Goal: Task Accomplishment & Management: Manage account settings

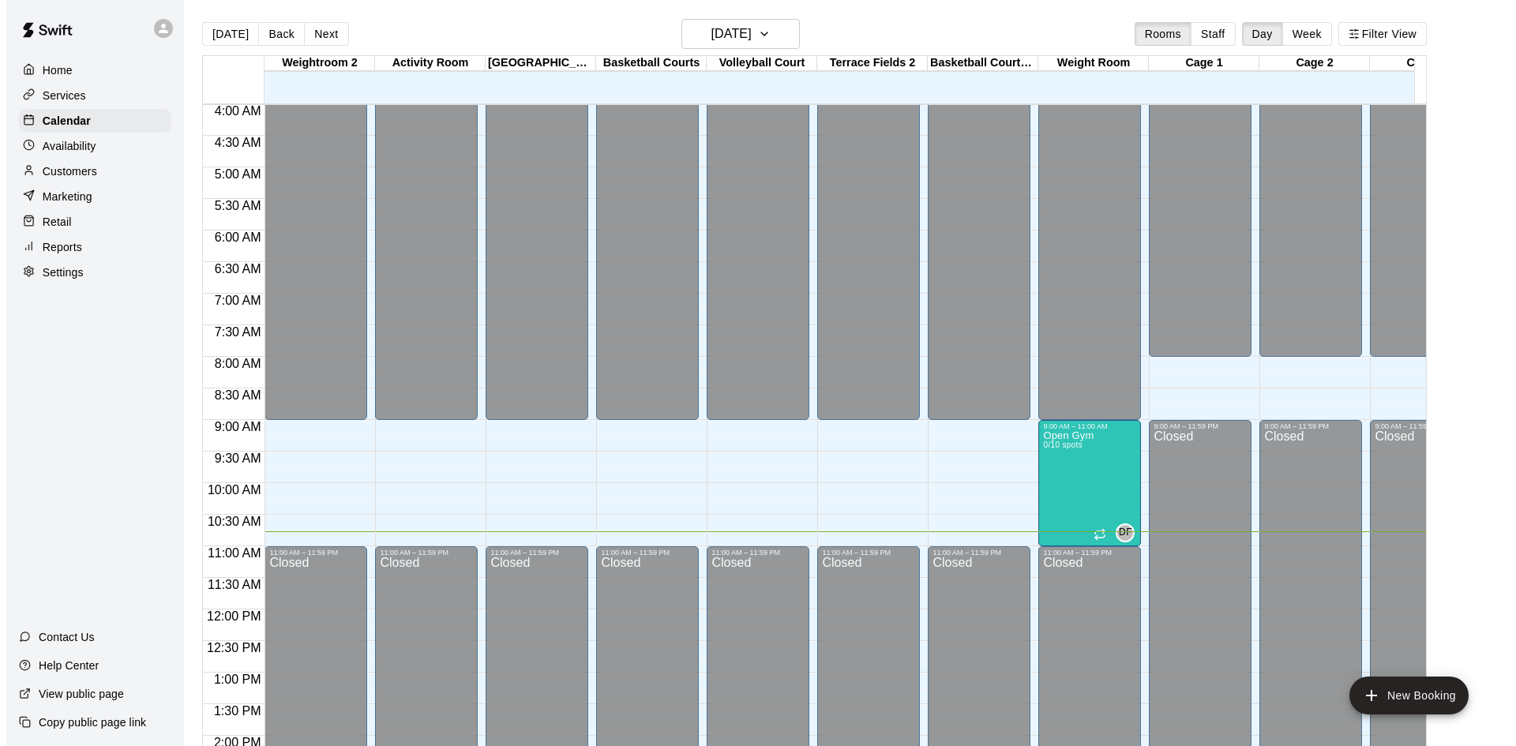
scroll to position [238, 0]
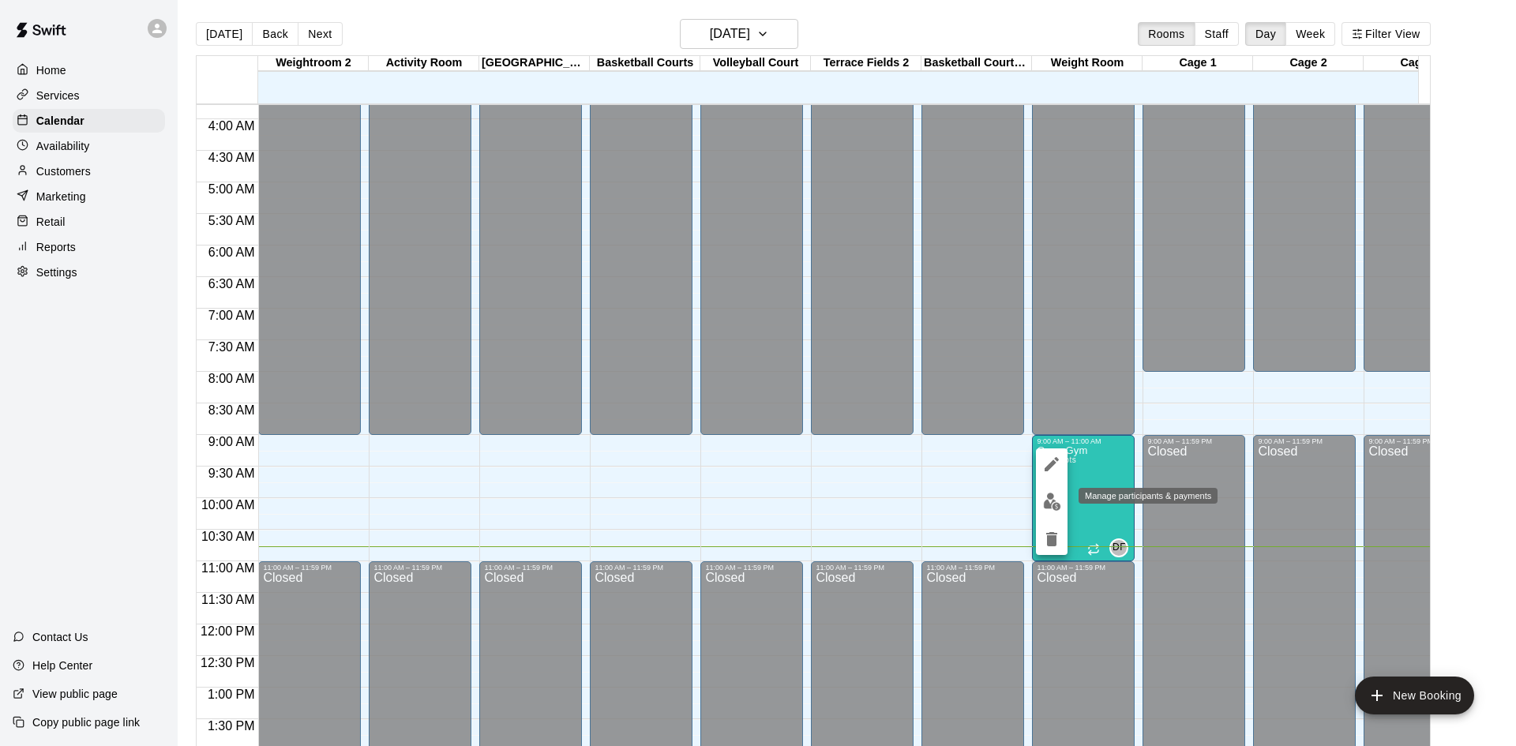
click at [1057, 501] on img "edit" at bounding box center [1052, 502] width 18 height 18
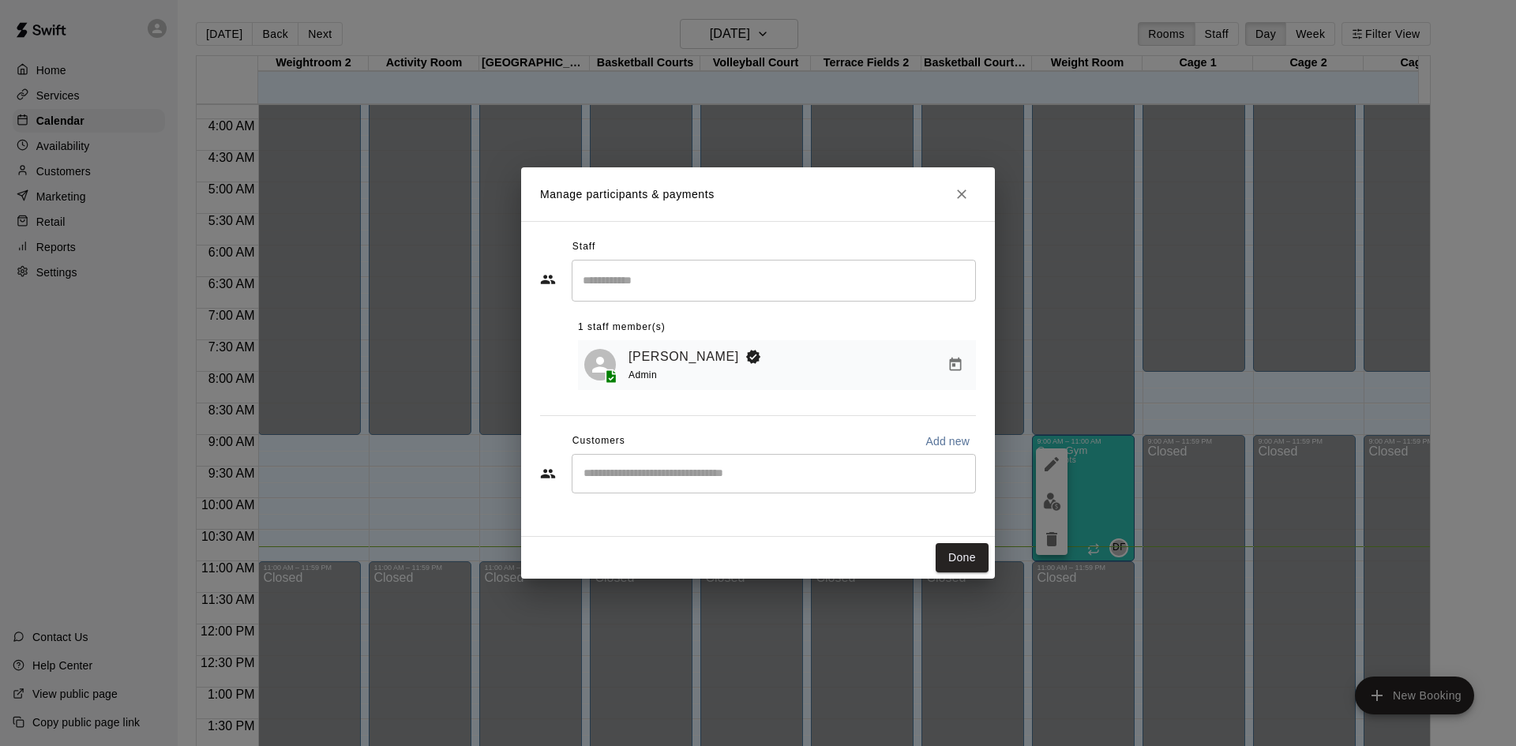
click at [688, 479] on input "Start typing to search customers..." at bounding box center [774, 474] width 390 height 16
type input "******"
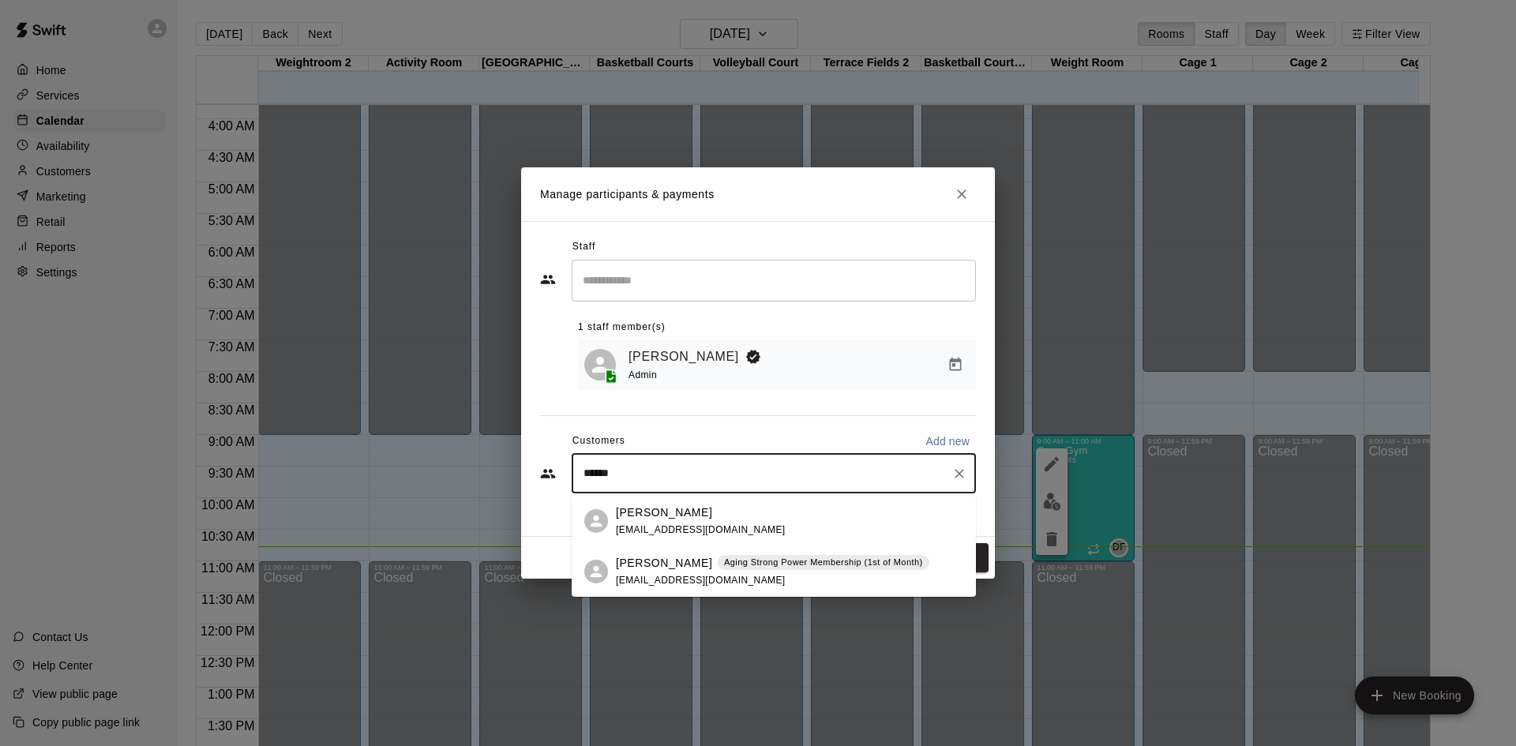
click at [670, 565] on p "[PERSON_NAME]" at bounding box center [664, 563] width 96 height 17
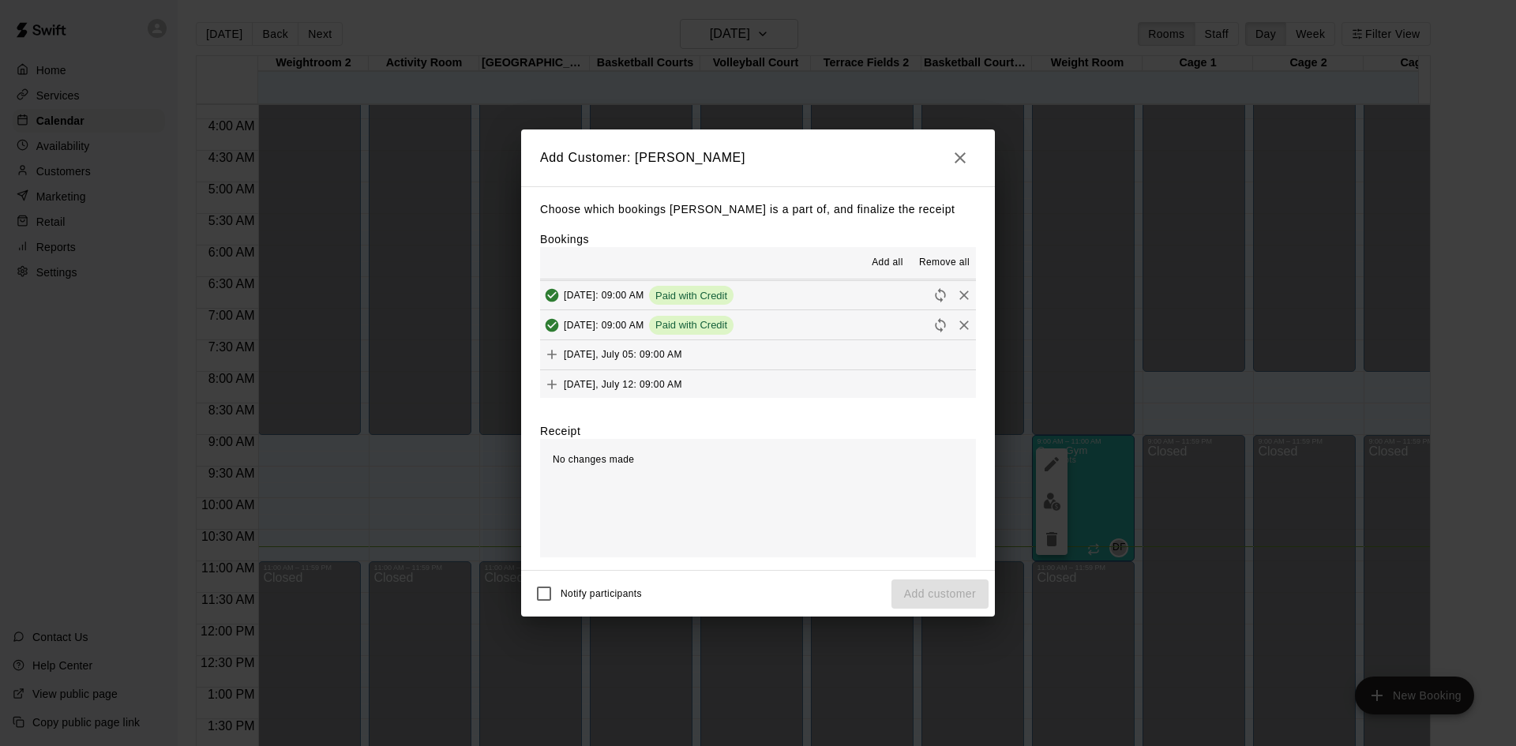
scroll to position [632, 0]
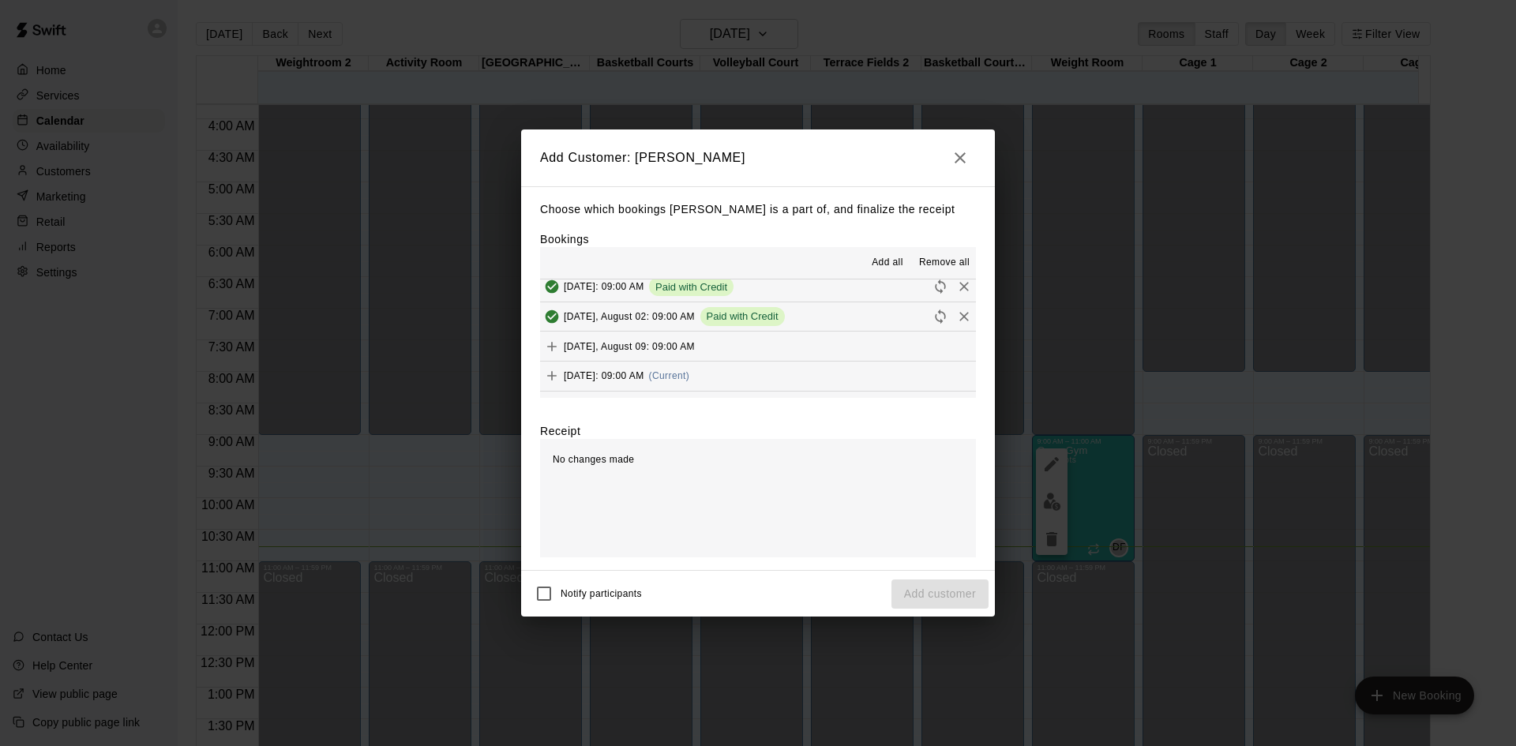
click at [690, 373] on span "(Current)" at bounding box center [669, 375] width 41 height 11
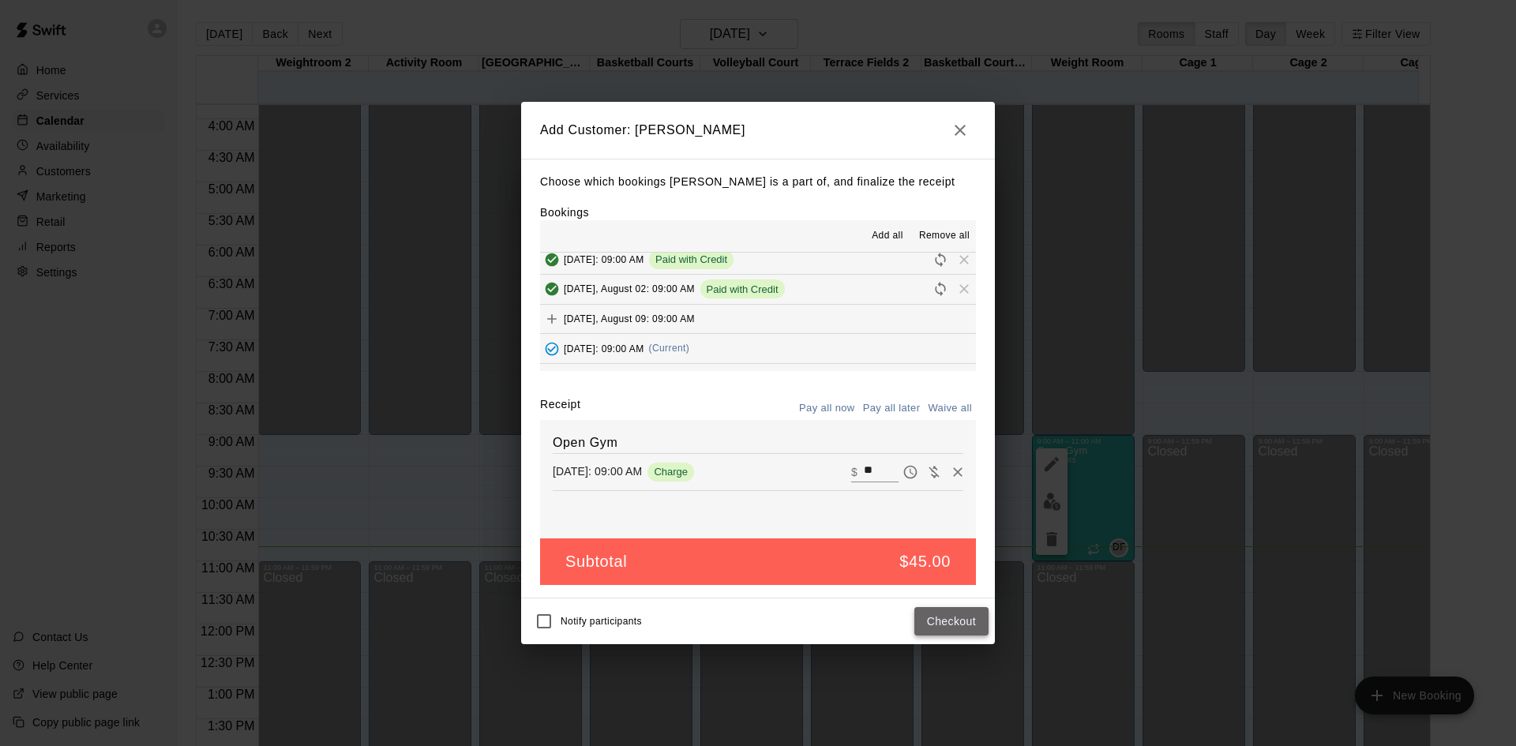
click at [960, 625] on button "Checkout" at bounding box center [951, 621] width 74 height 29
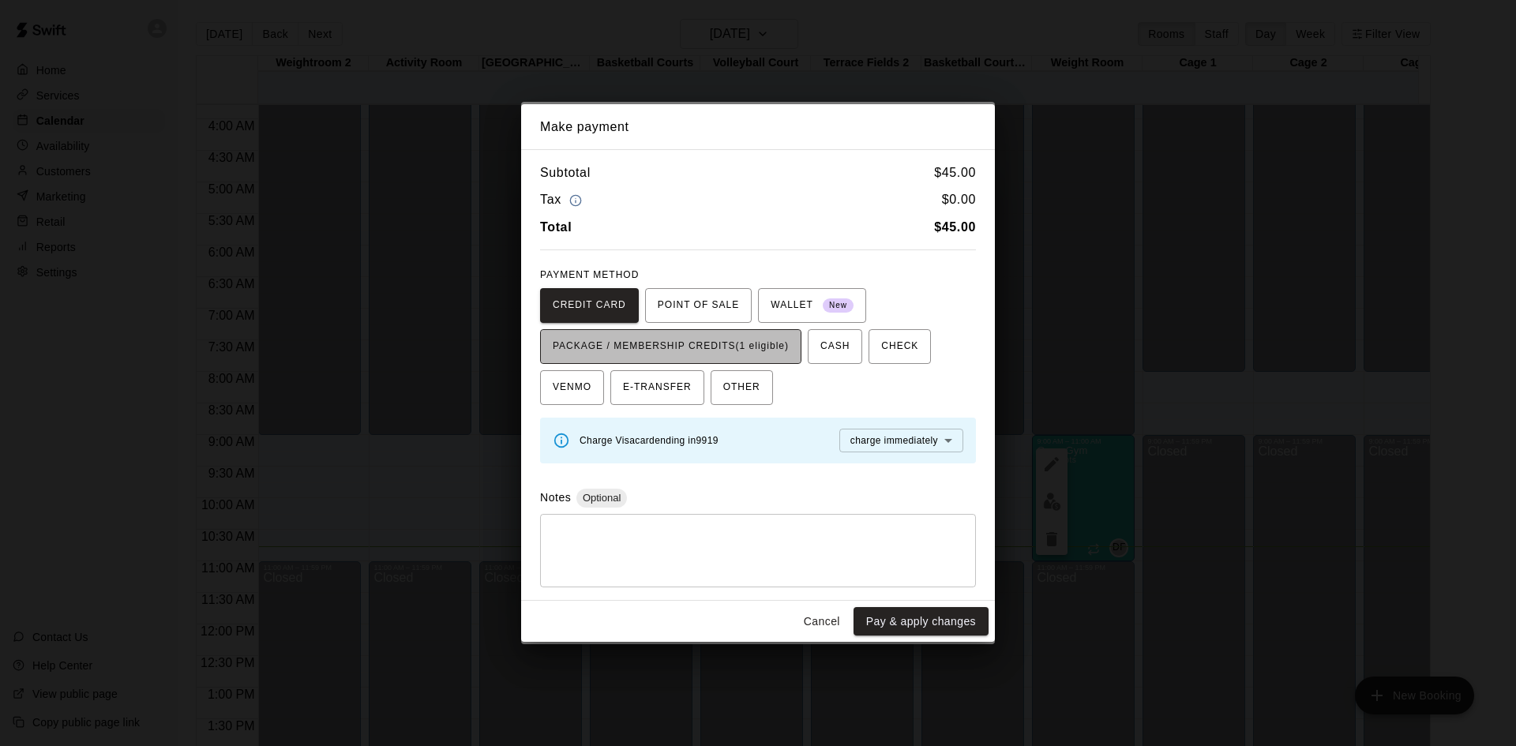
click at [727, 351] on span "PACKAGE / MEMBERSHIP CREDITS (1 eligible)" at bounding box center [671, 346] width 236 height 25
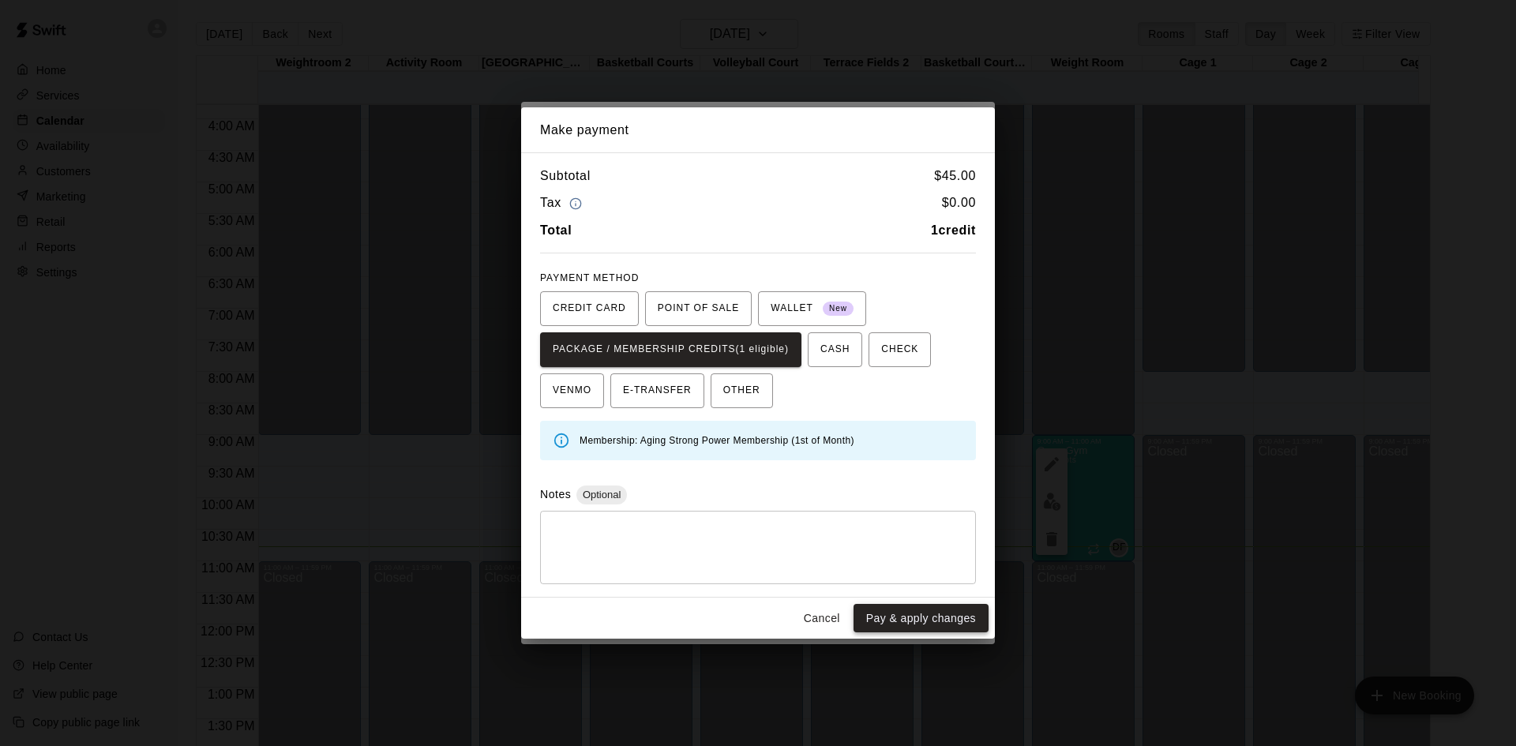
click at [906, 615] on button "Pay & apply changes" at bounding box center [921, 618] width 135 height 29
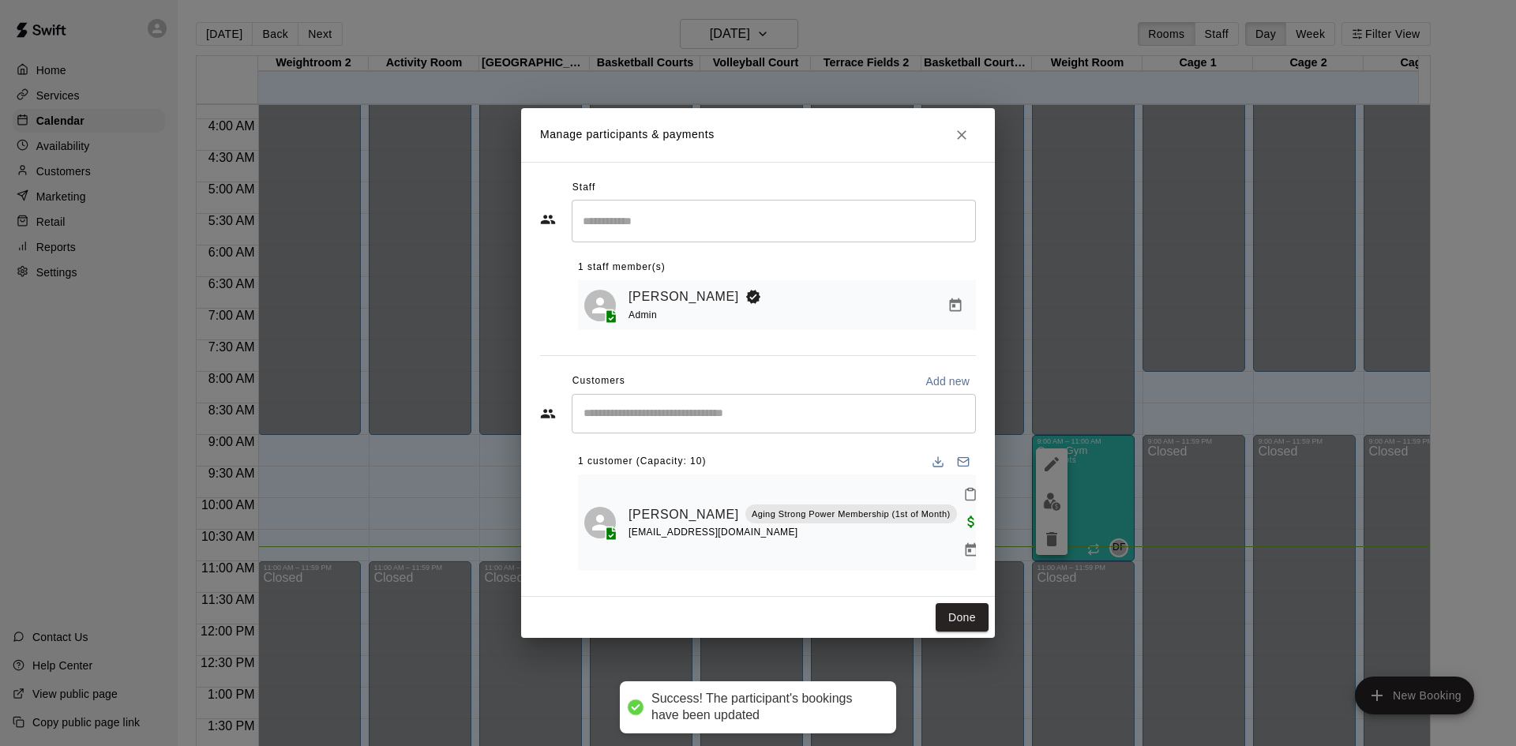
click at [739, 421] on input "Start typing to search customers..." at bounding box center [774, 414] width 390 height 16
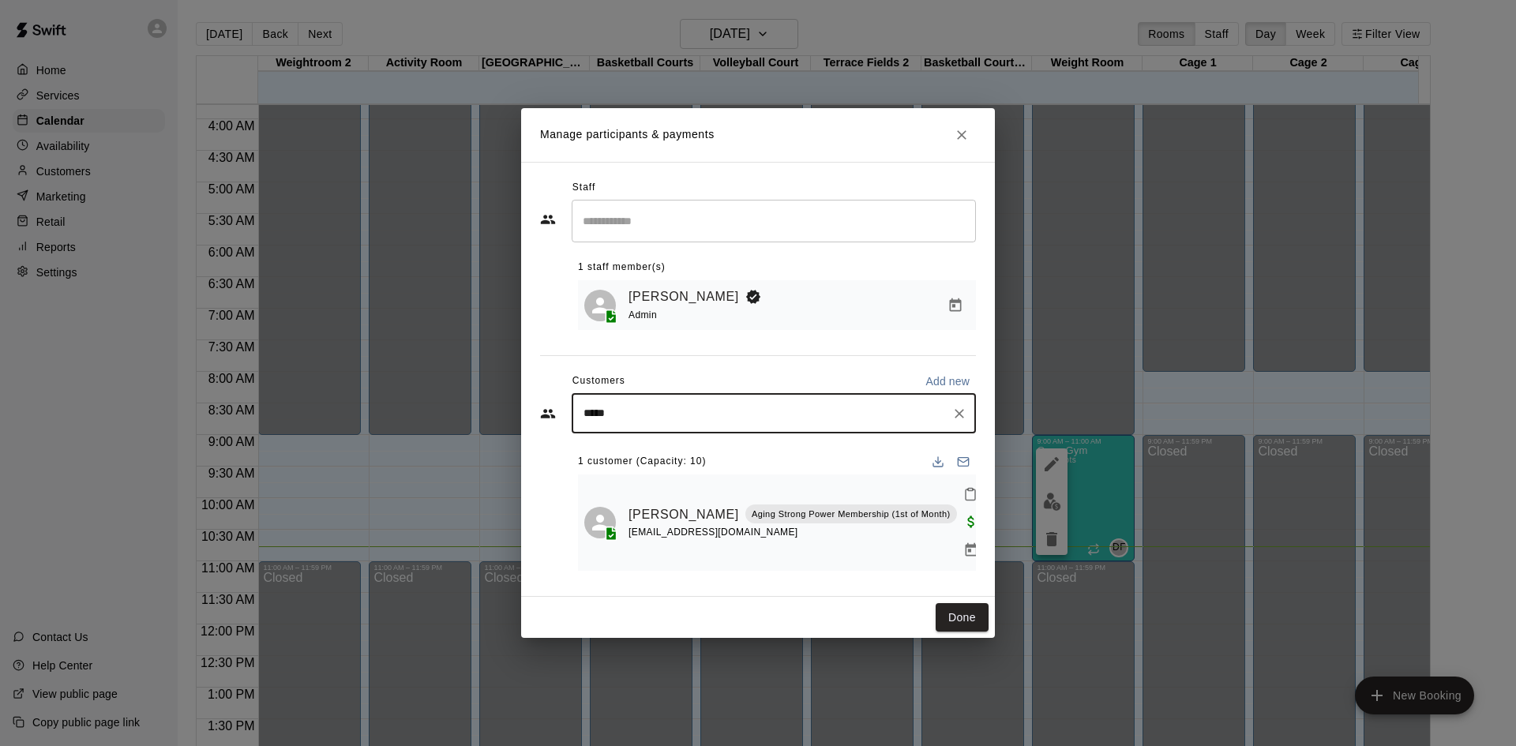
type input "*****"
click at [955, 422] on icon "Clear" at bounding box center [959, 414] width 16 height 16
click at [764, 422] on input "Start typing to search customers..." at bounding box center [774, 414] width 390 height 16
type input "*******"
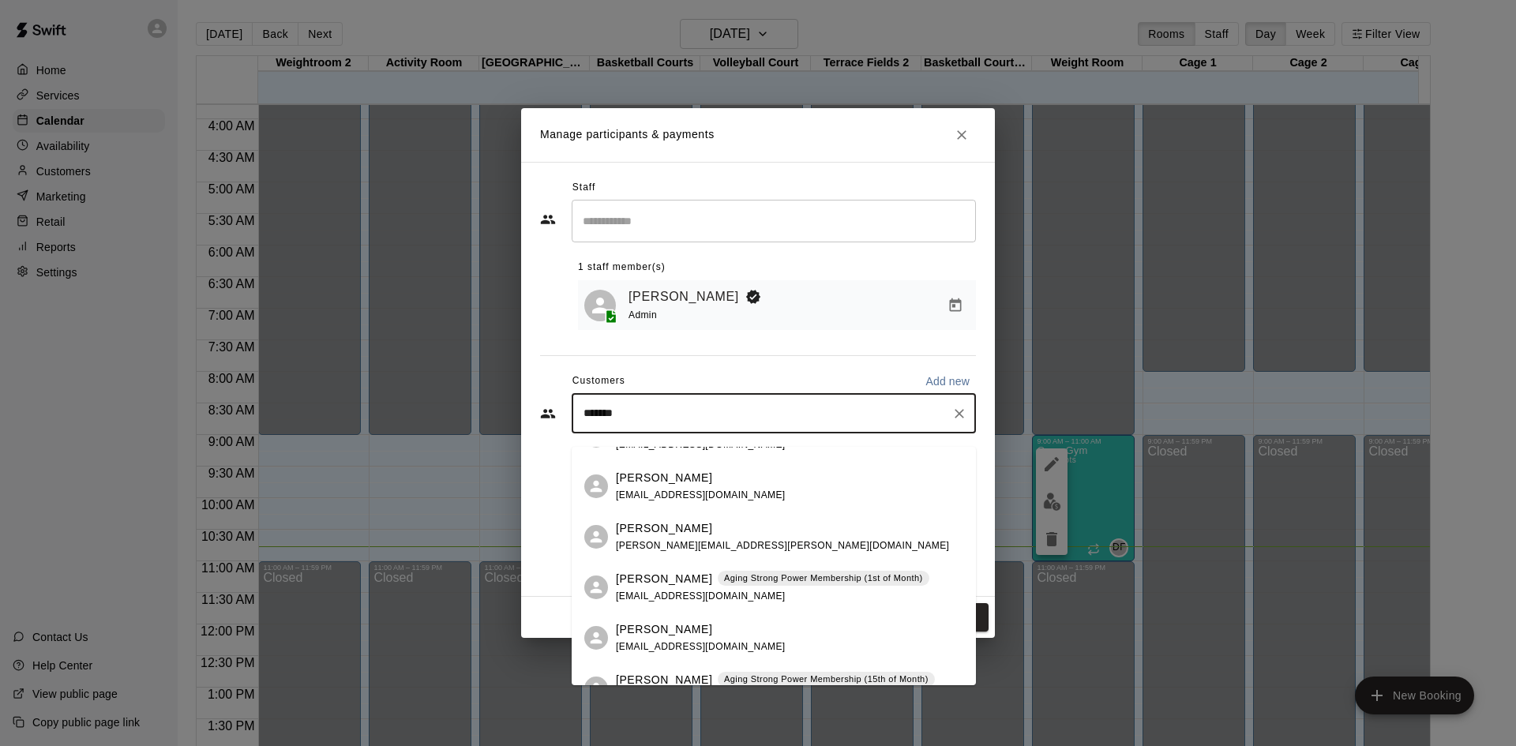
scroll to position [237, 0]
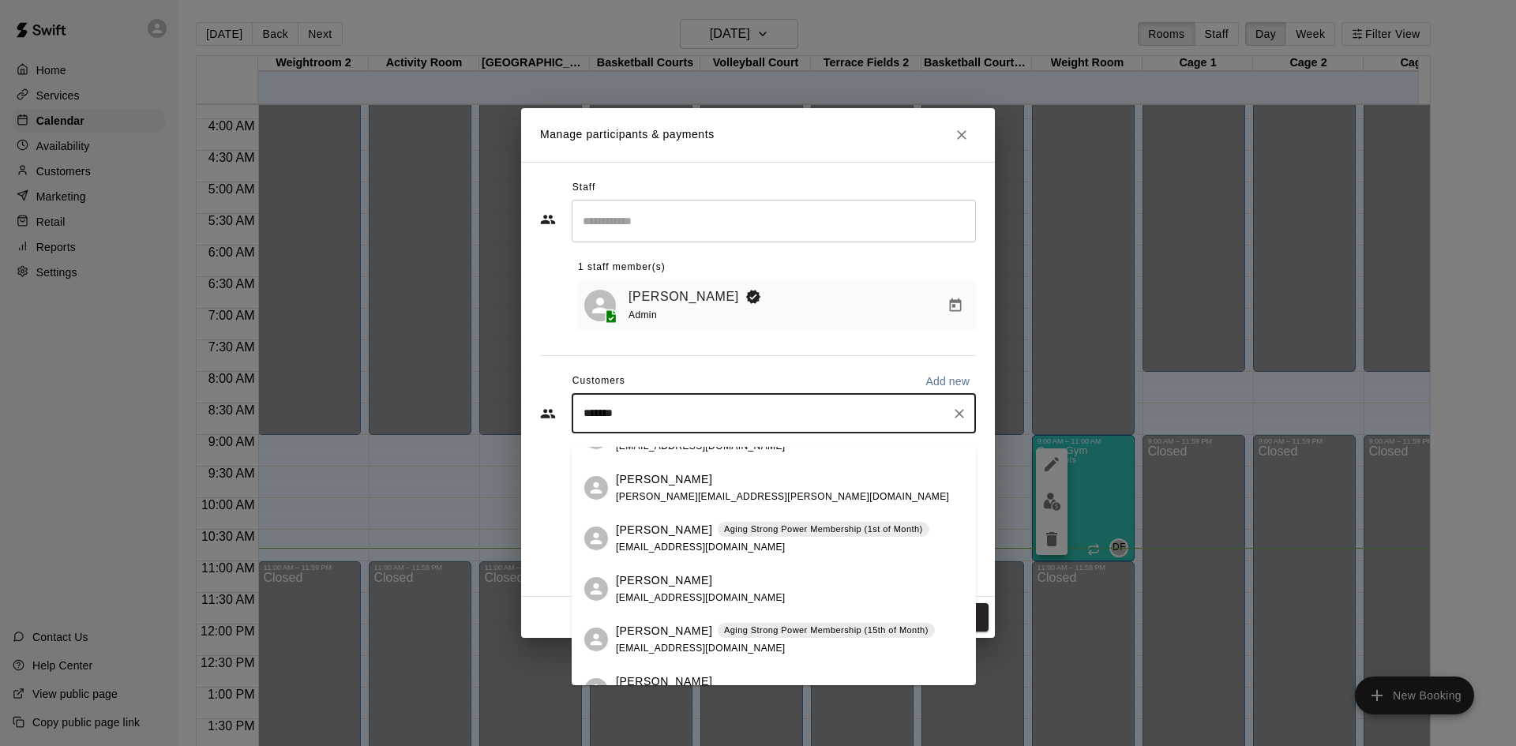
click at [724, 626] on p "Aging Strong Power Membership (15th of Month)" at bounding box center [826, 630] width 205 height 13
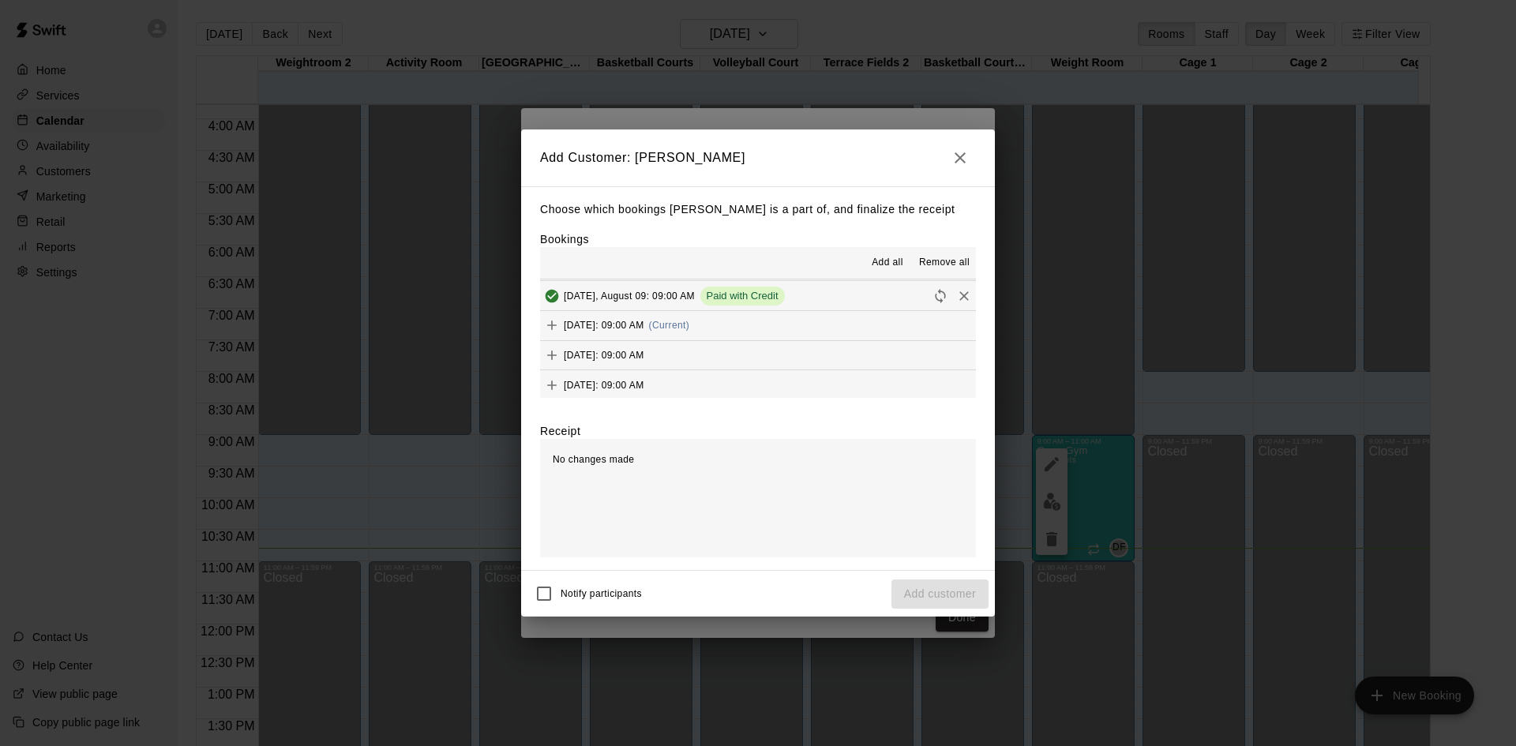
scroll to position [711, 0]
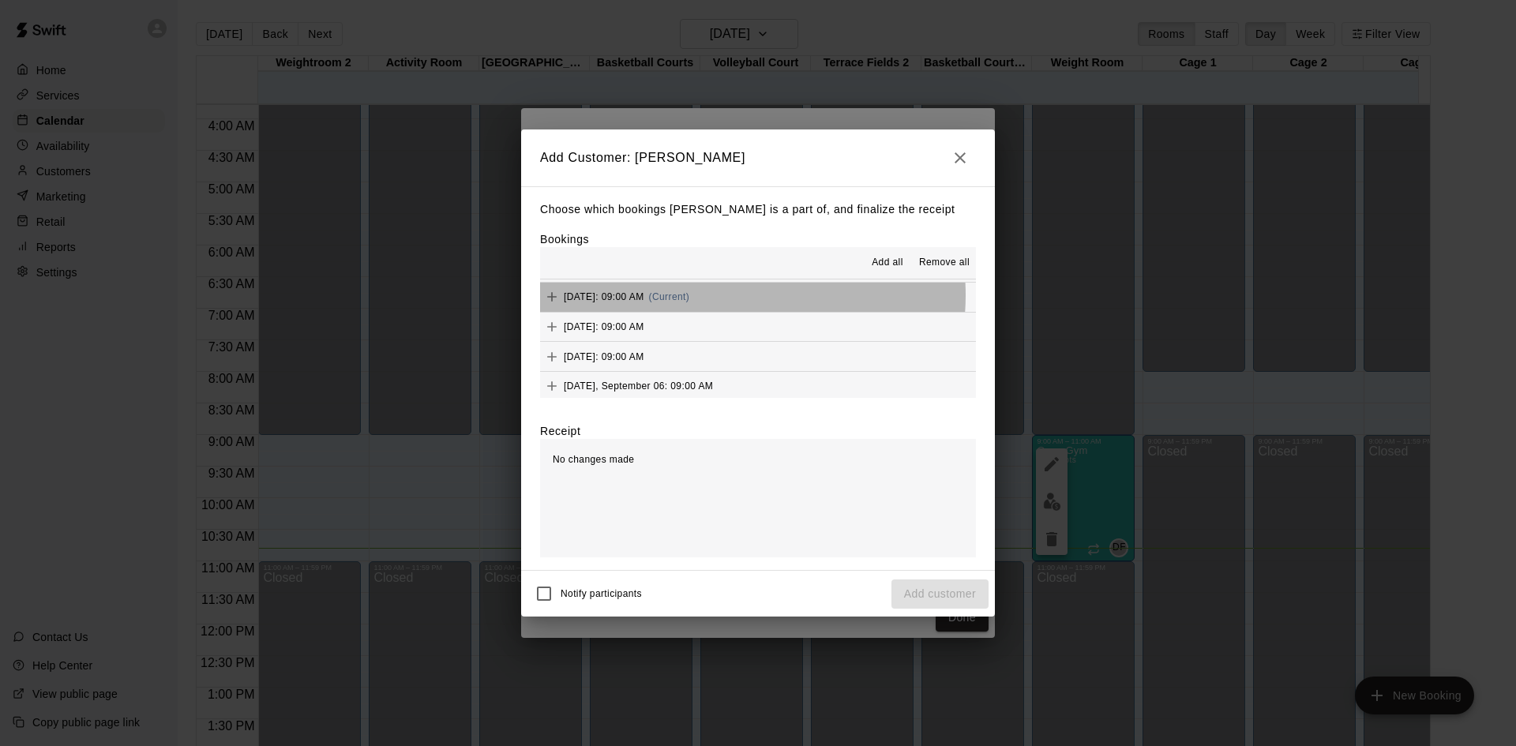
click at [690, 296] on span "(Current)" at bounding box center [669, 296] width 41 height 11
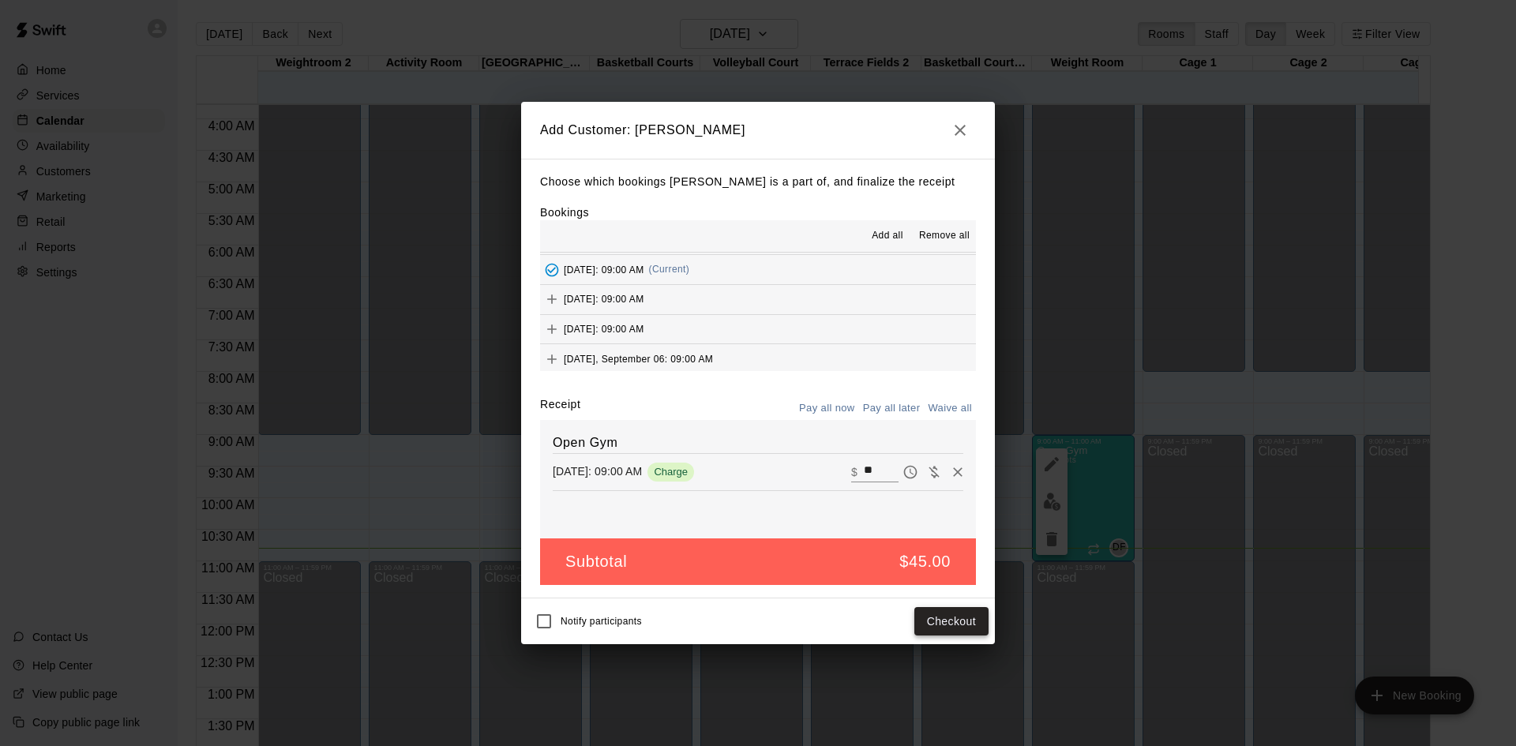
click at [953, 620] on button "Checkout" at bounding box center [951, 621] width 74 height 29
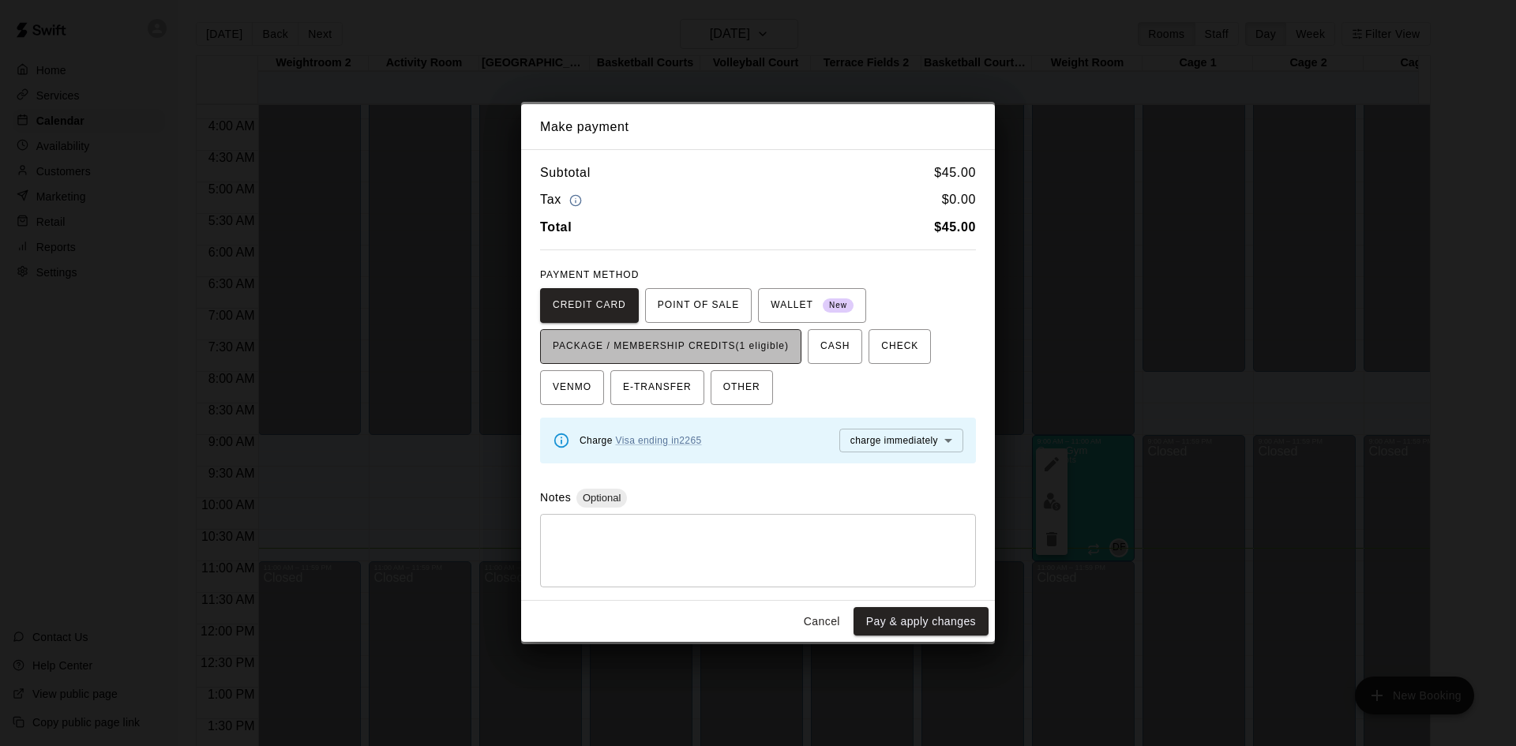
click at [764, 338] on span "PACKAGE / MEMBERSHIP CREDITS (1 eligible)" at bounding box center [671, 346] width 236 height 25
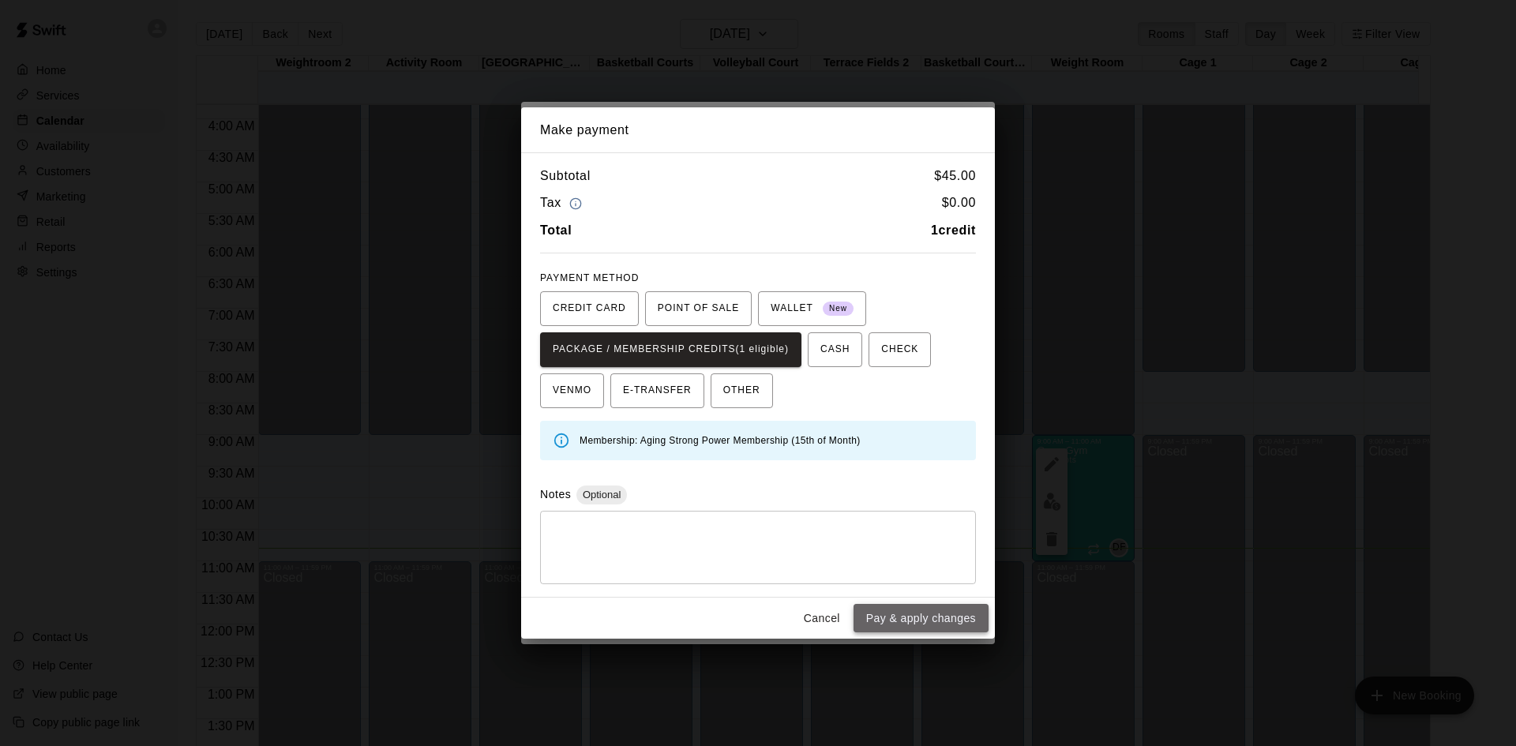
click at [914, 610] on button "Pay & apply changes" at bounding box center [921, 618] width 135 height 29
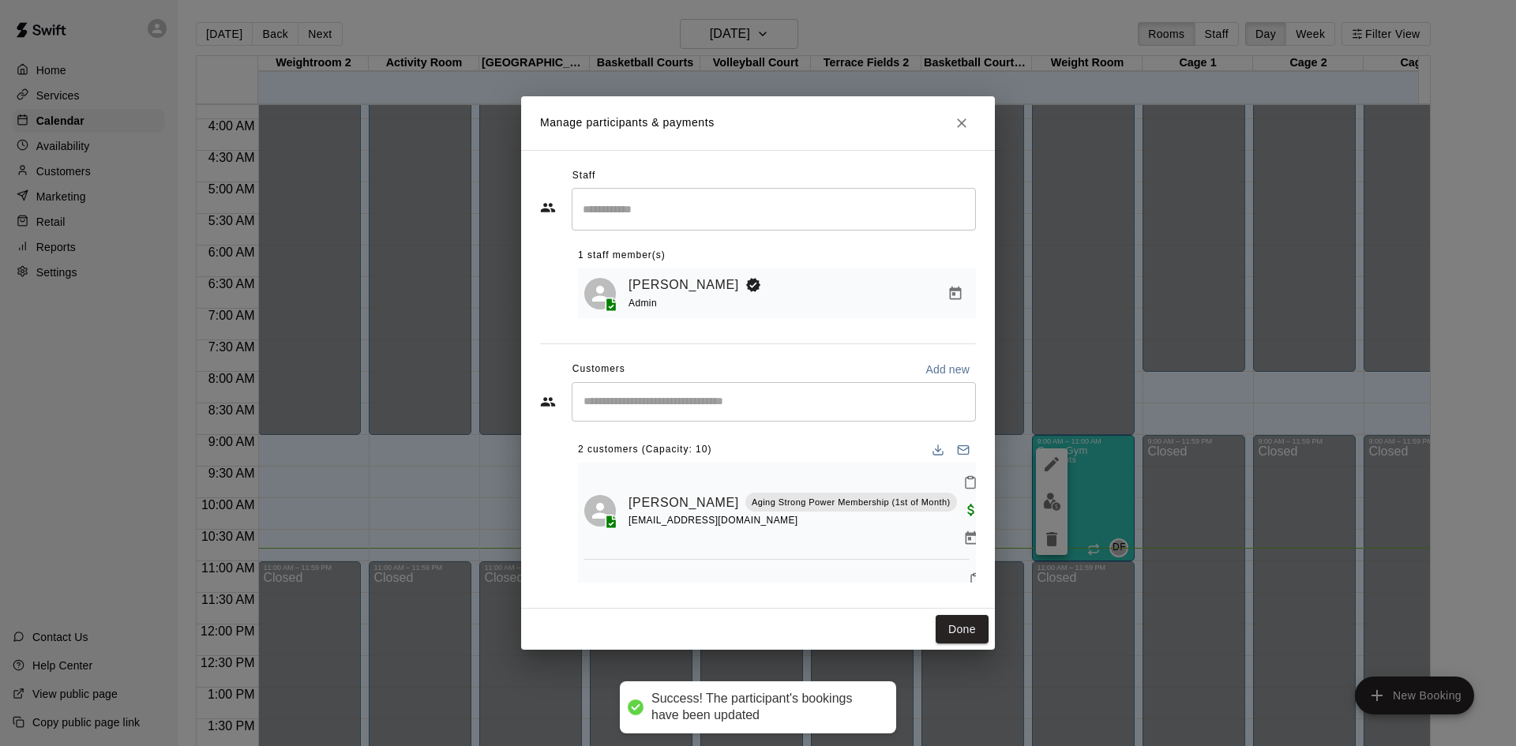
click at [741, 400] on input "Start typing to search customers..." at bounding box center [774, 402] width 390 height 16
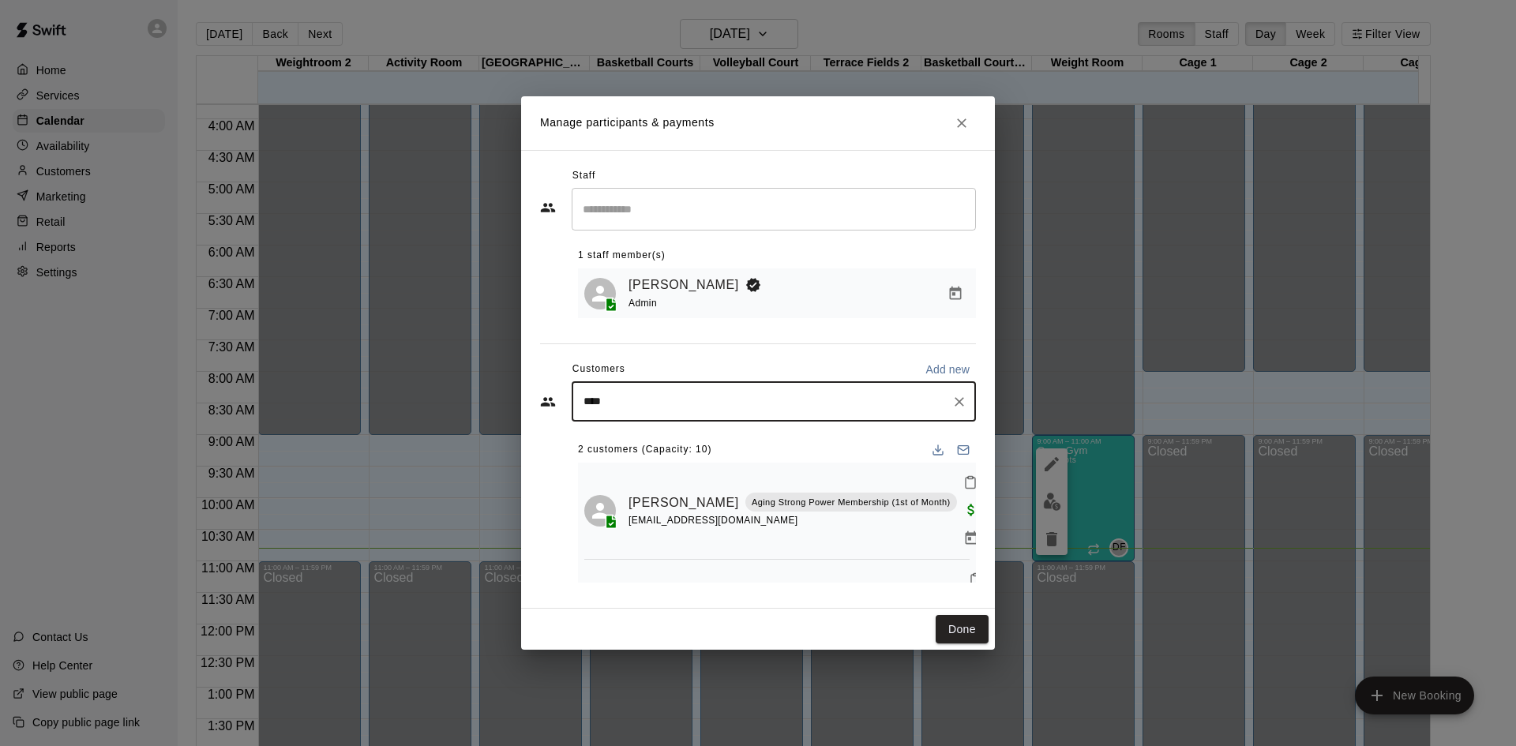
type input "*****"
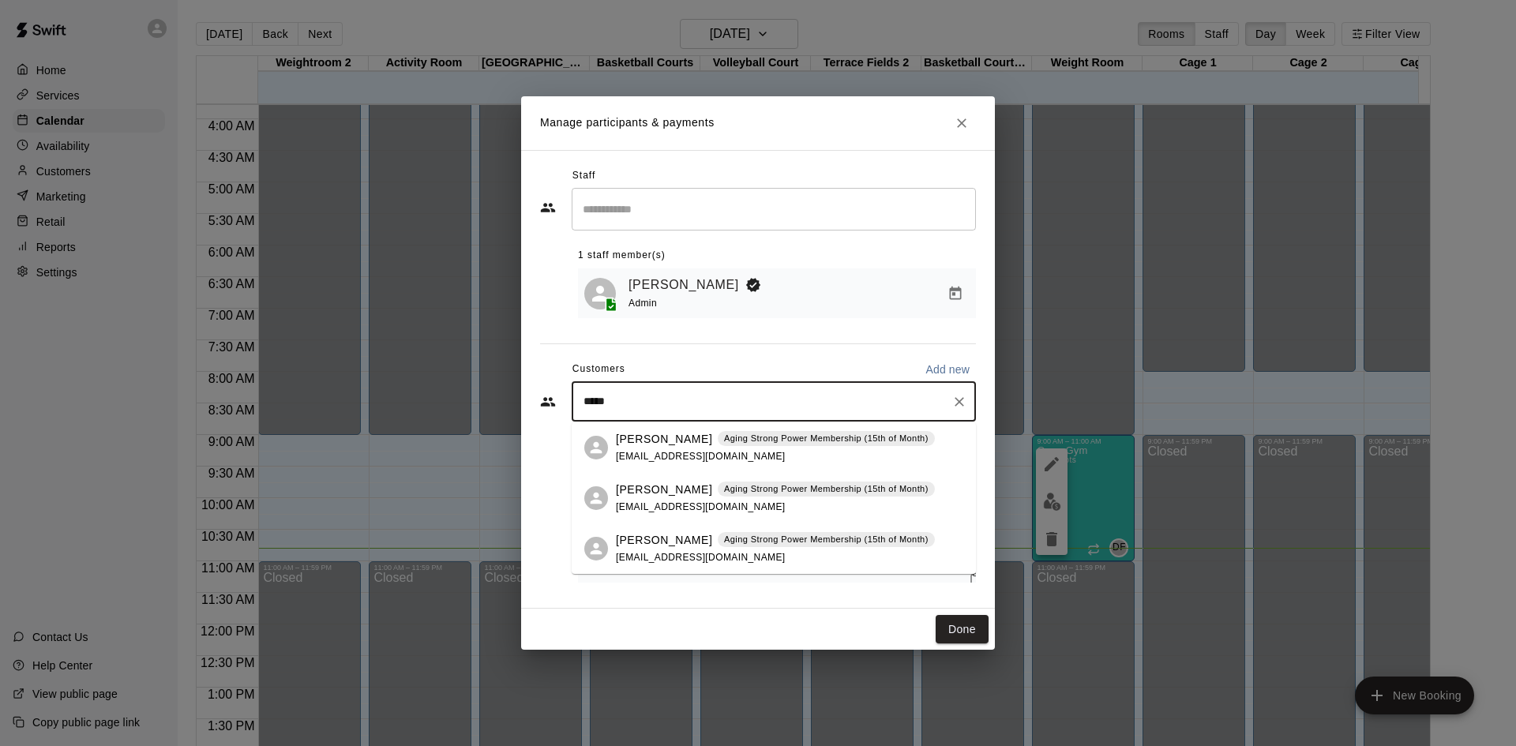
click at [779, 490] on p "Aging Strong Power Membership (15th of Month)" at bounding box center [826, 488] width 205 height 13
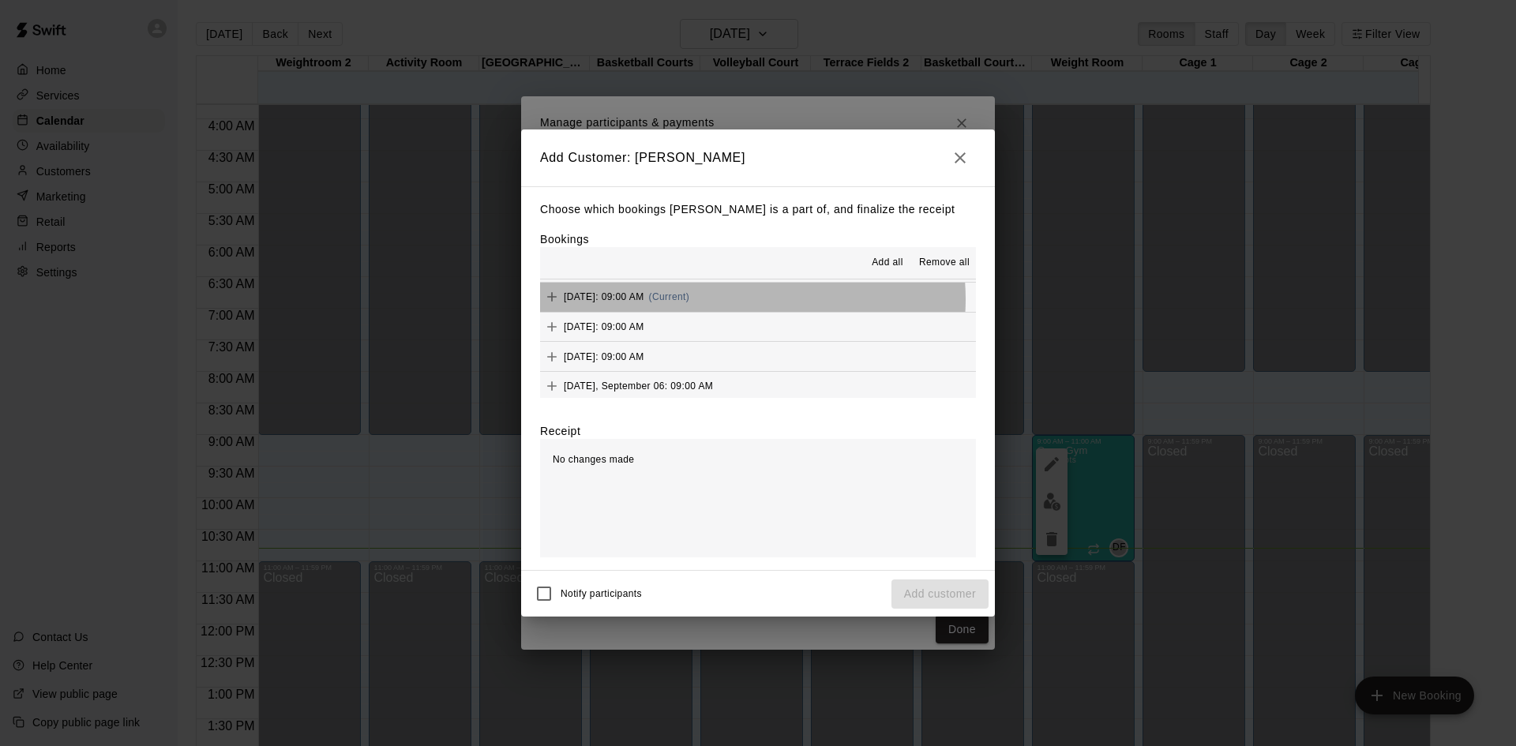
click at [690, 300] on span "(Current)" at bounding box center [669, 296] width 41 height 11
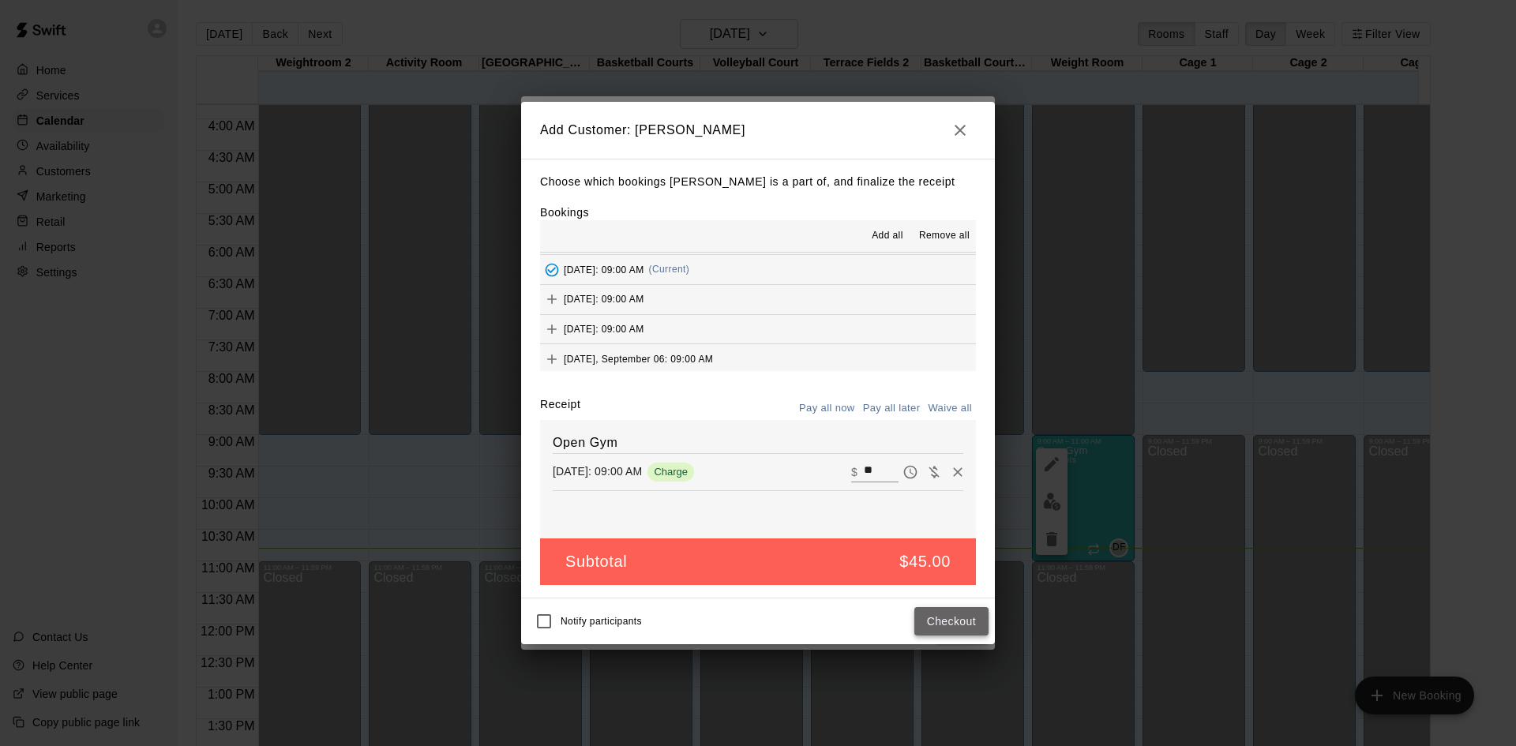
click at [950, 623] on button "Checkout" at bounding box center [951, 621] width 74 height 29
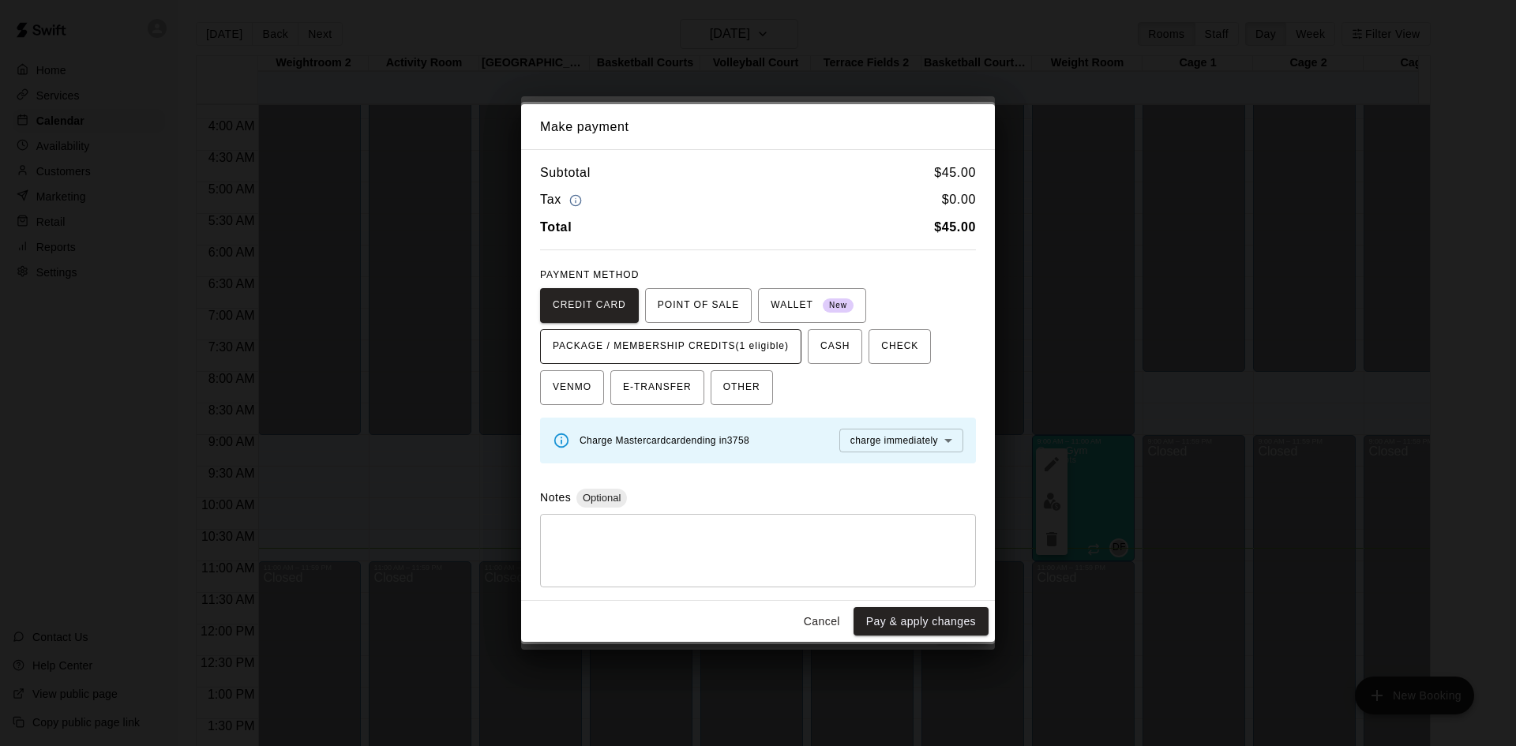
click at [771, 351] on span "PACKAGE / MEMBERSHIP CREDITS (1 eligible)" at bounding box center [671, 346] width 236 height 25
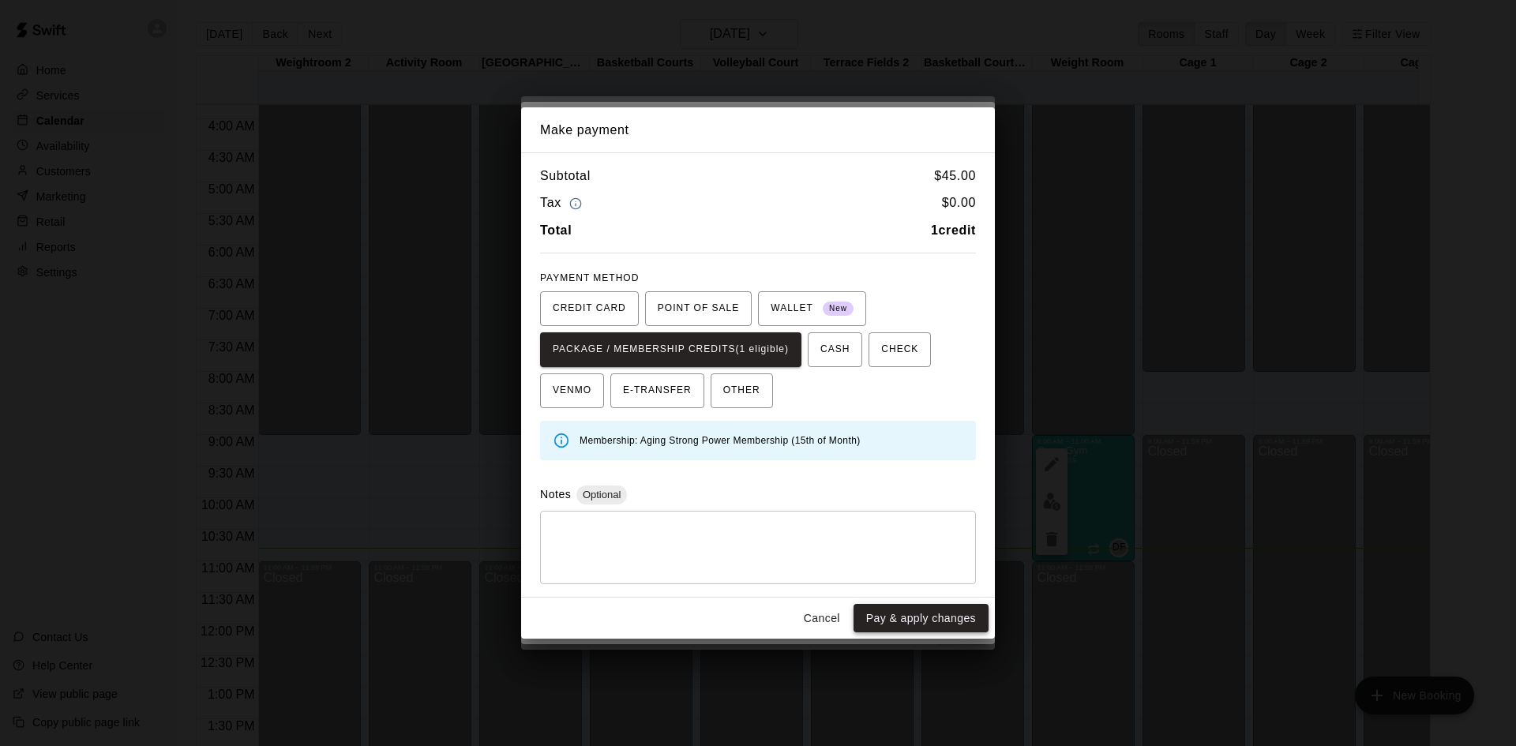
click at [904, 617] on button "Pay & apply changes" at bounding box center [921, 618] width 135 height 29
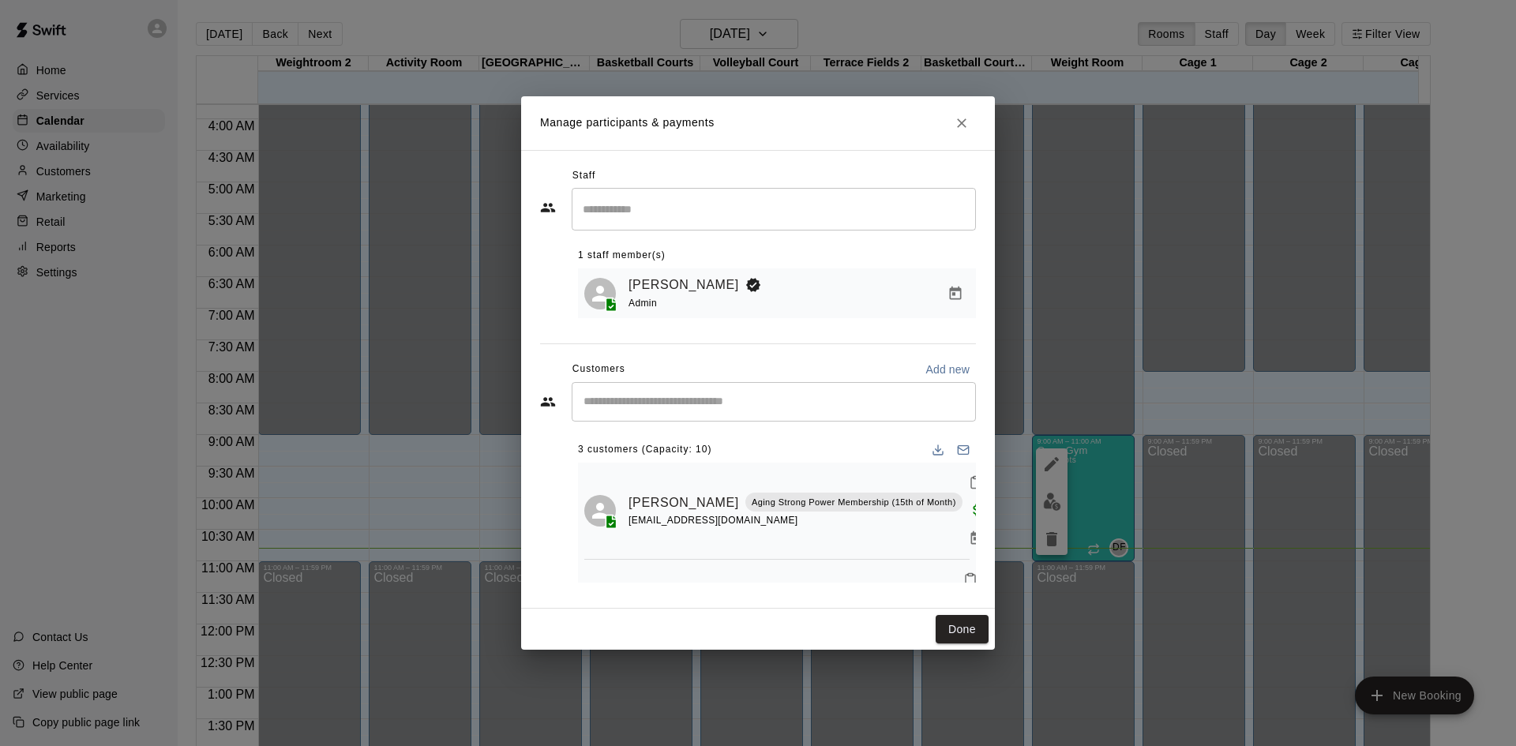
click at [726, 398] on input "Start typing to search customers..." at bounding box center [774, 402] width 390 height 16
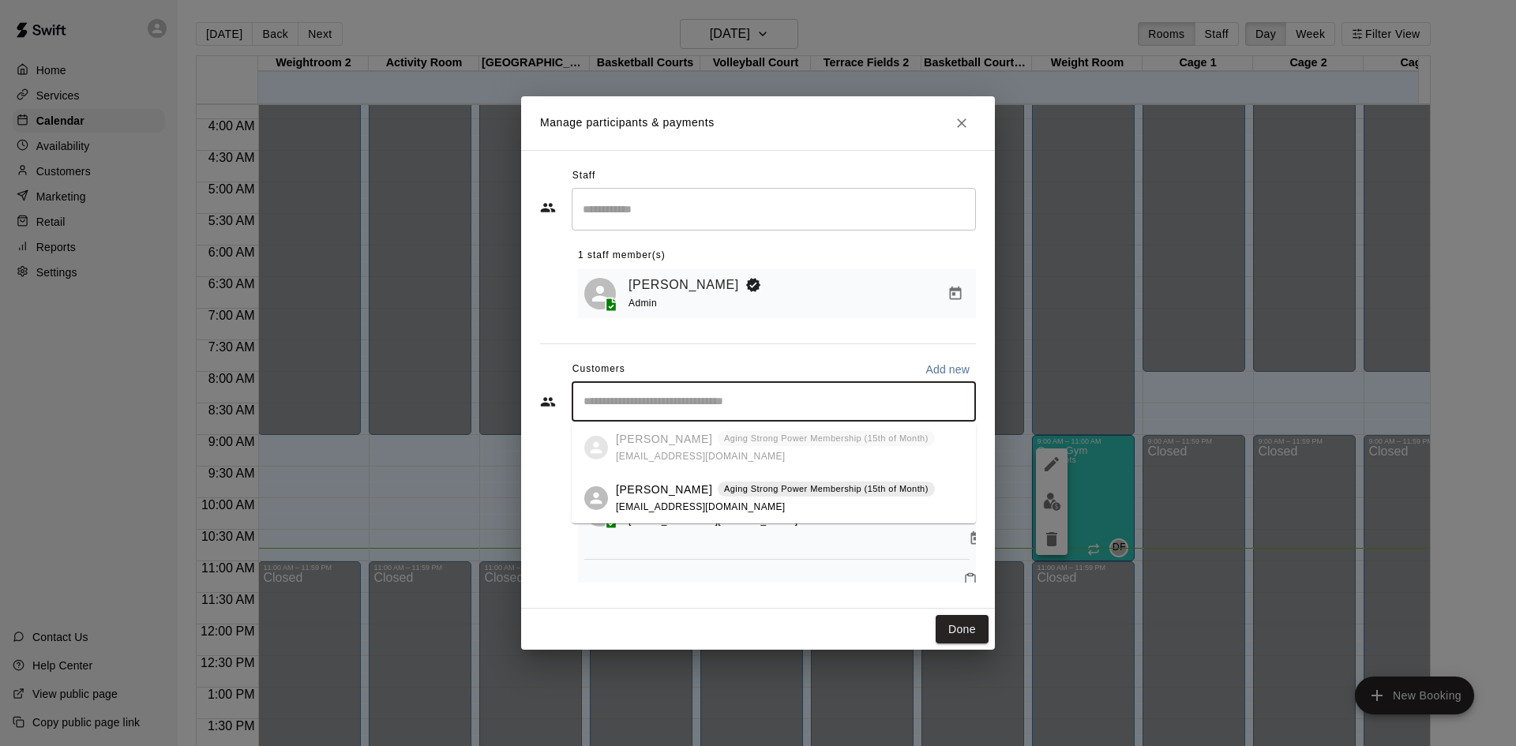
click at [725, 490] on p "Aging Strong Power Membership (15th of Month)" at bounding box center [826, 488] width 205 height 13
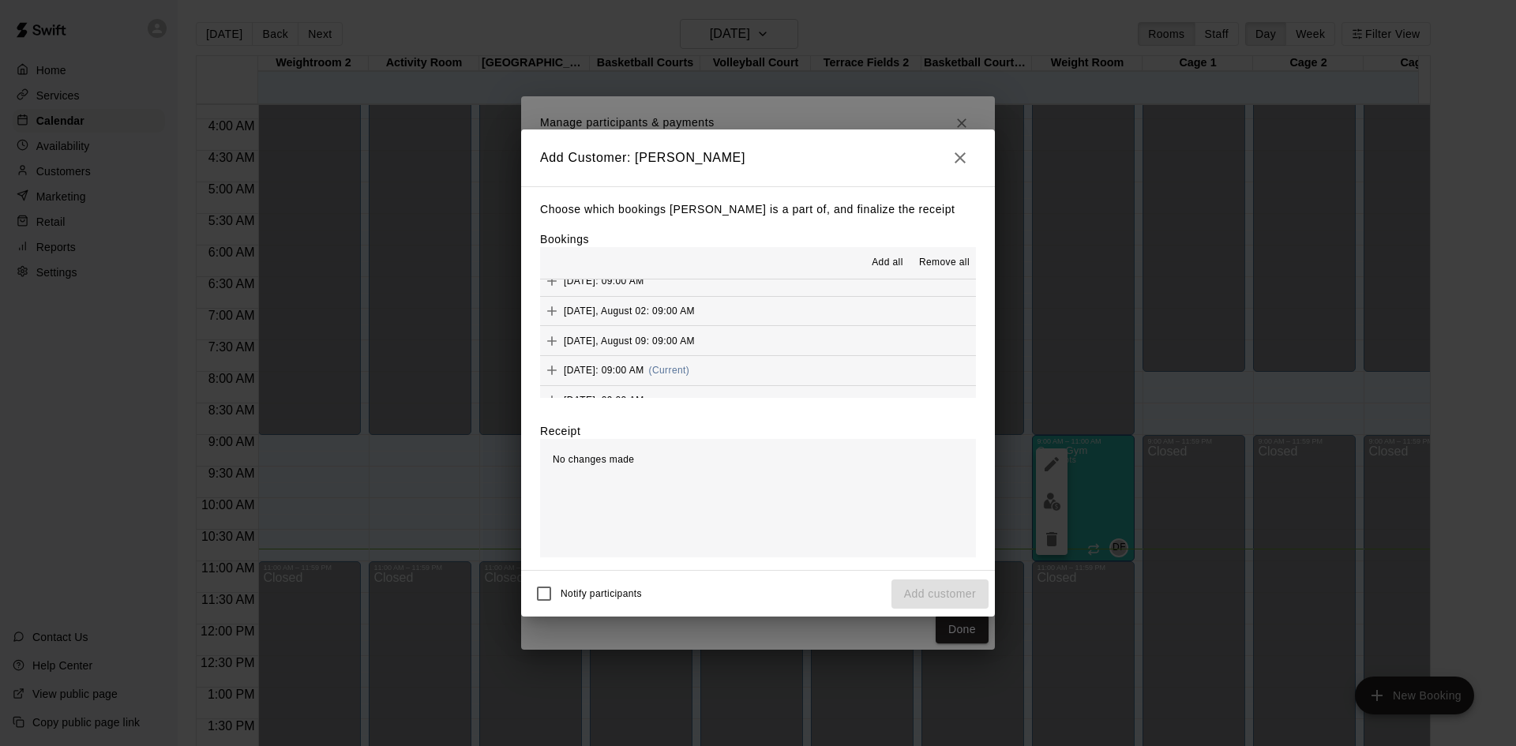
scroll to position [632, 0]
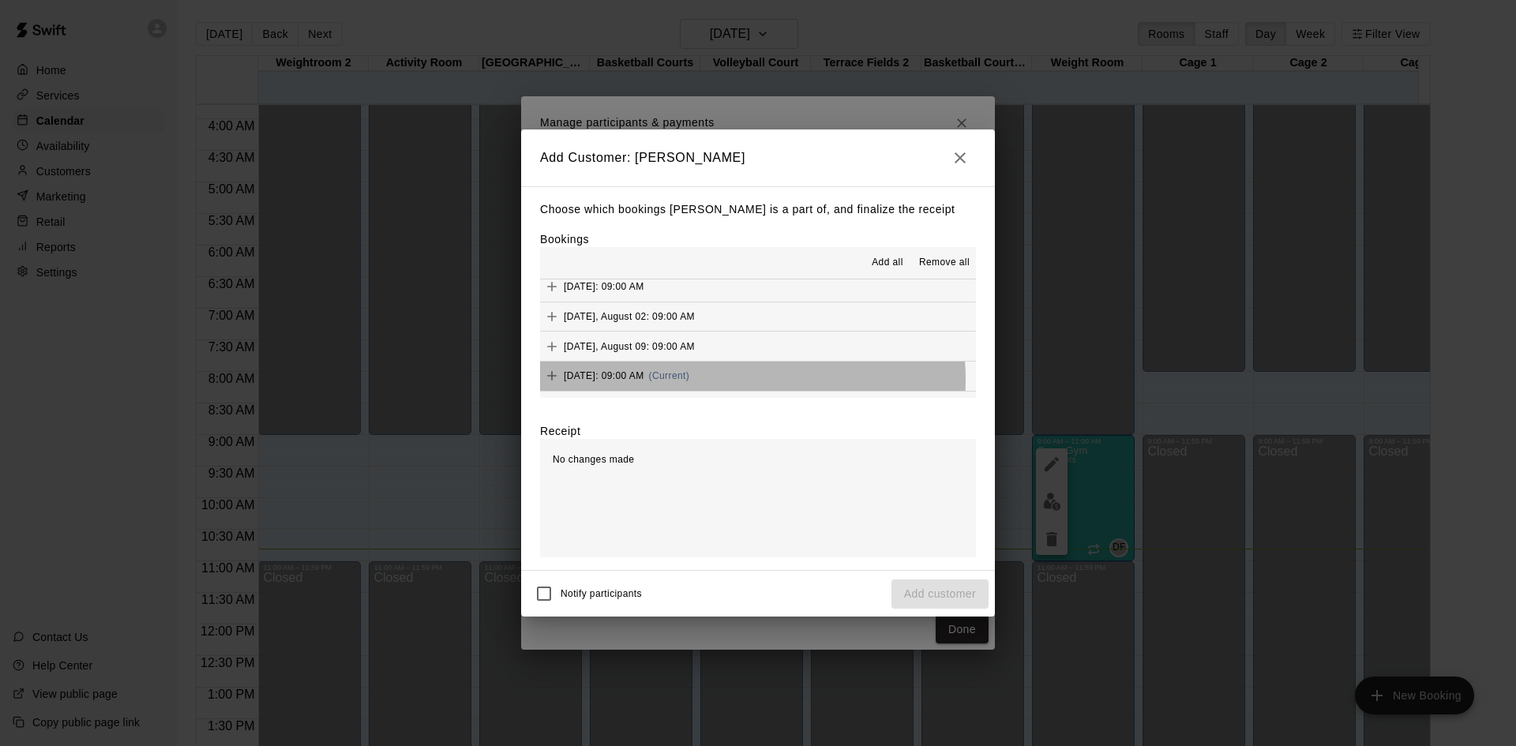
click at [690, 380] on span "(Current)" at bounding box center [669, 375] width 41 height 11
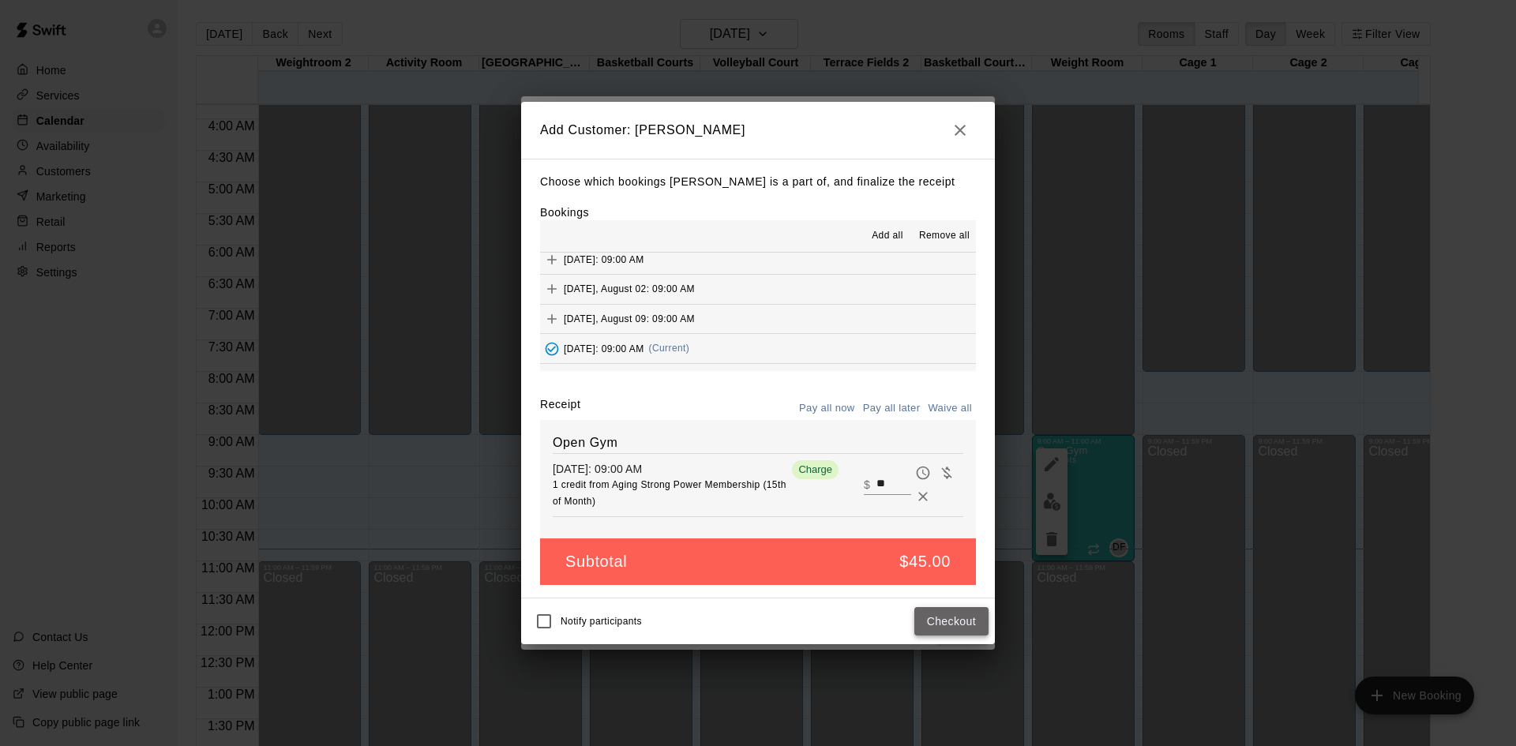
click at [940, 629] on button "Checkout" at bounding box center [951, 621] width 74 height 29
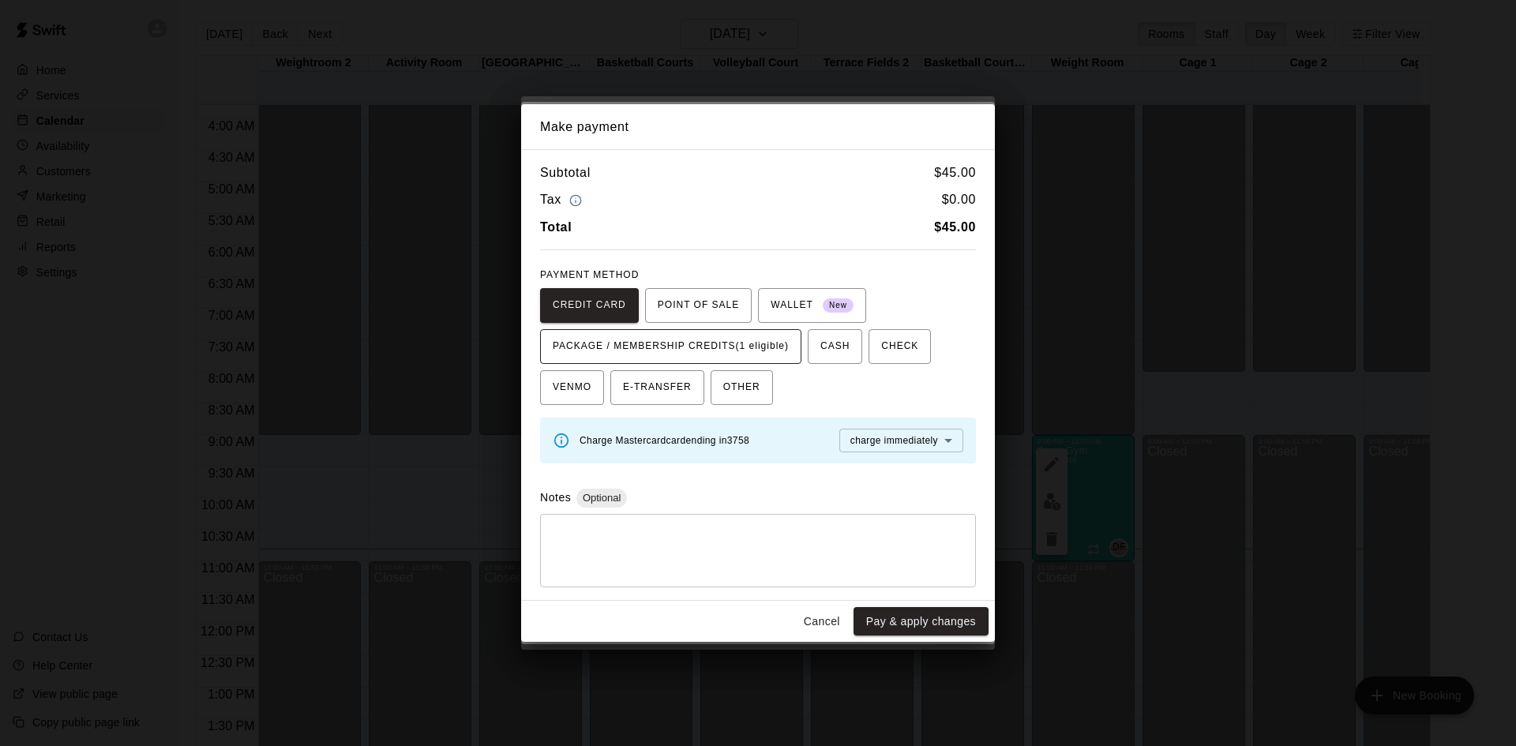
click at [737, 350] on span "PACKAGE / MEMBERSHIP CREDITS (1 eligible)" at bounding box center [671, 346] width 236 height 25
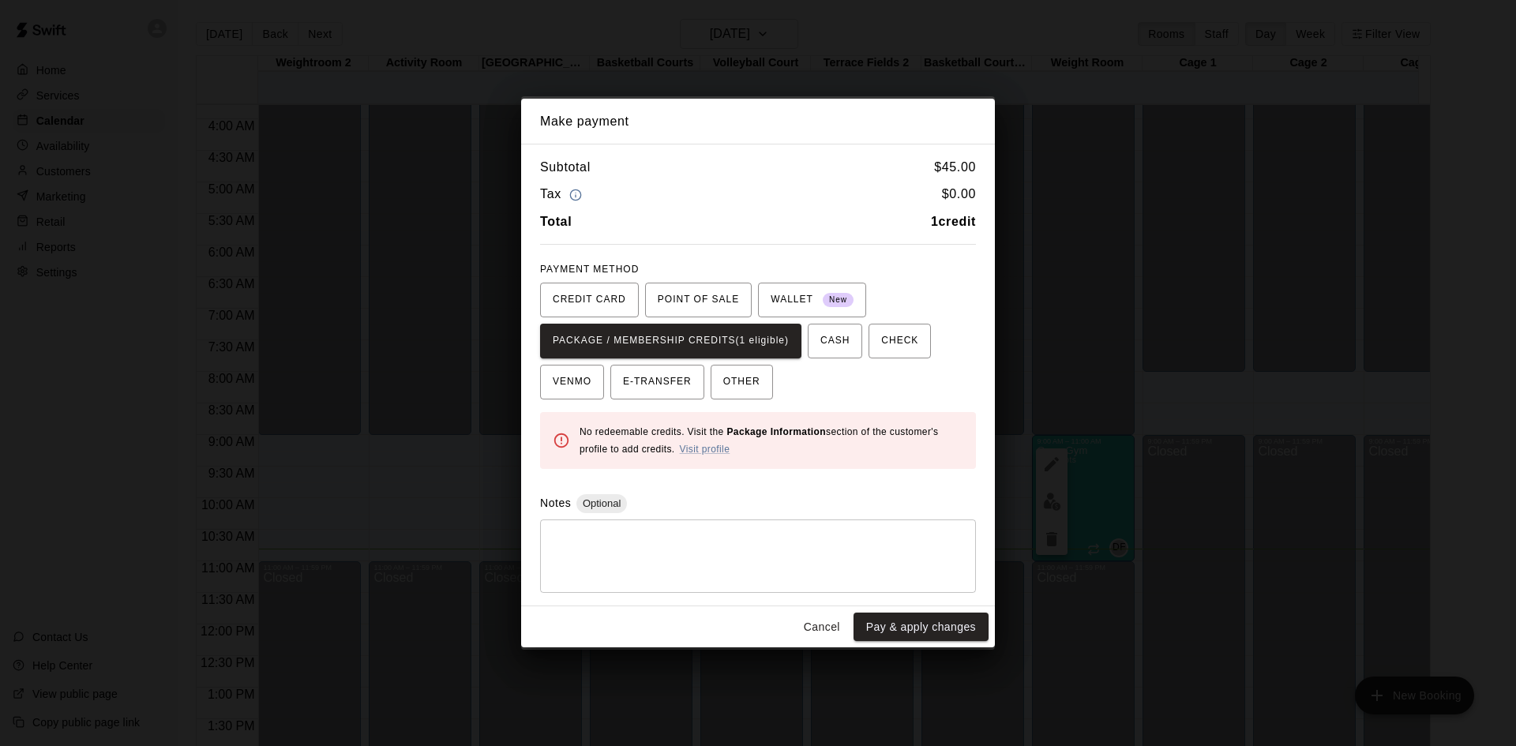
click at [811, 625] on button "Cancel" at bounding box center [822, 627] width 51 height 29
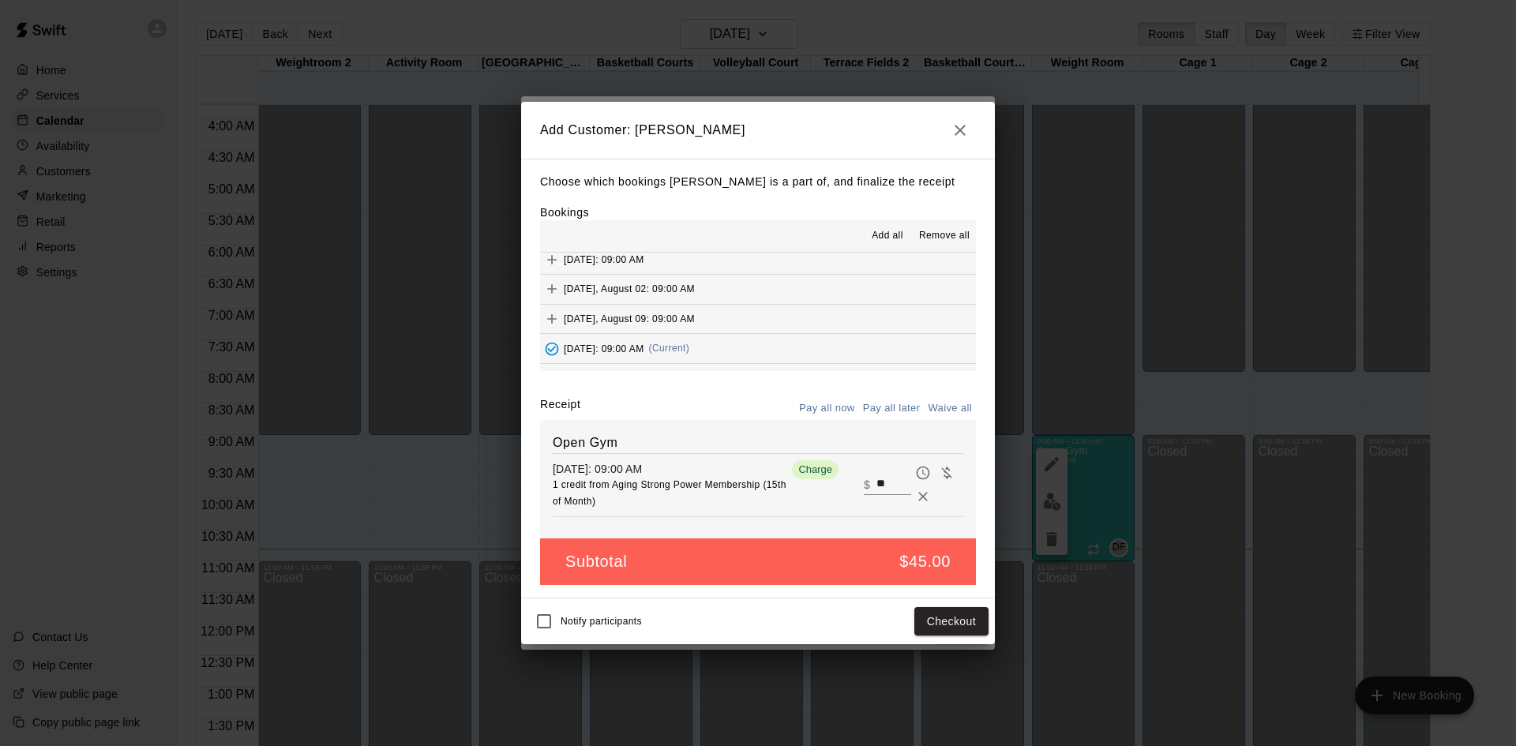
click at [963, 129] on icon "button" at bounding box center [960, 130] width 19 height 19
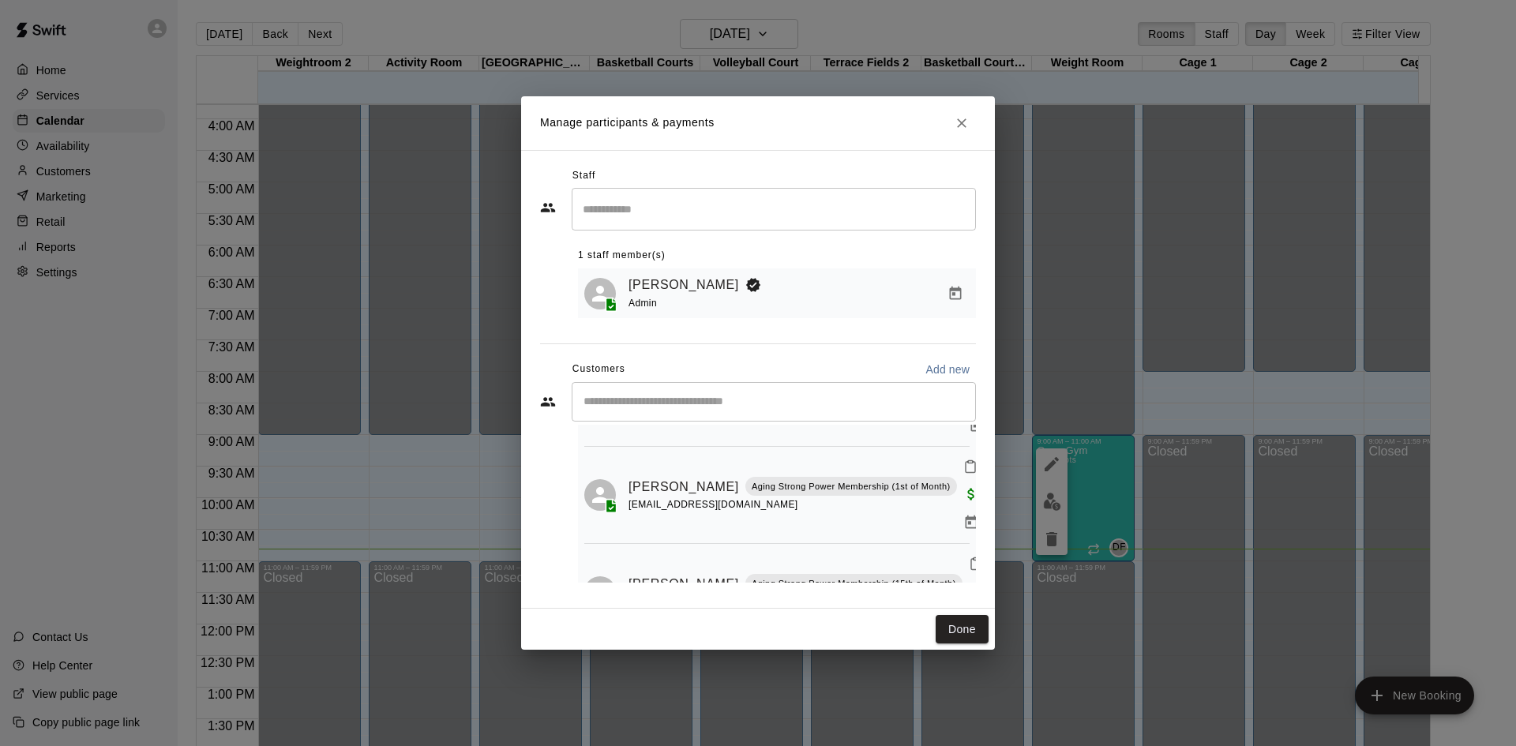
scroll to position [129, 0]
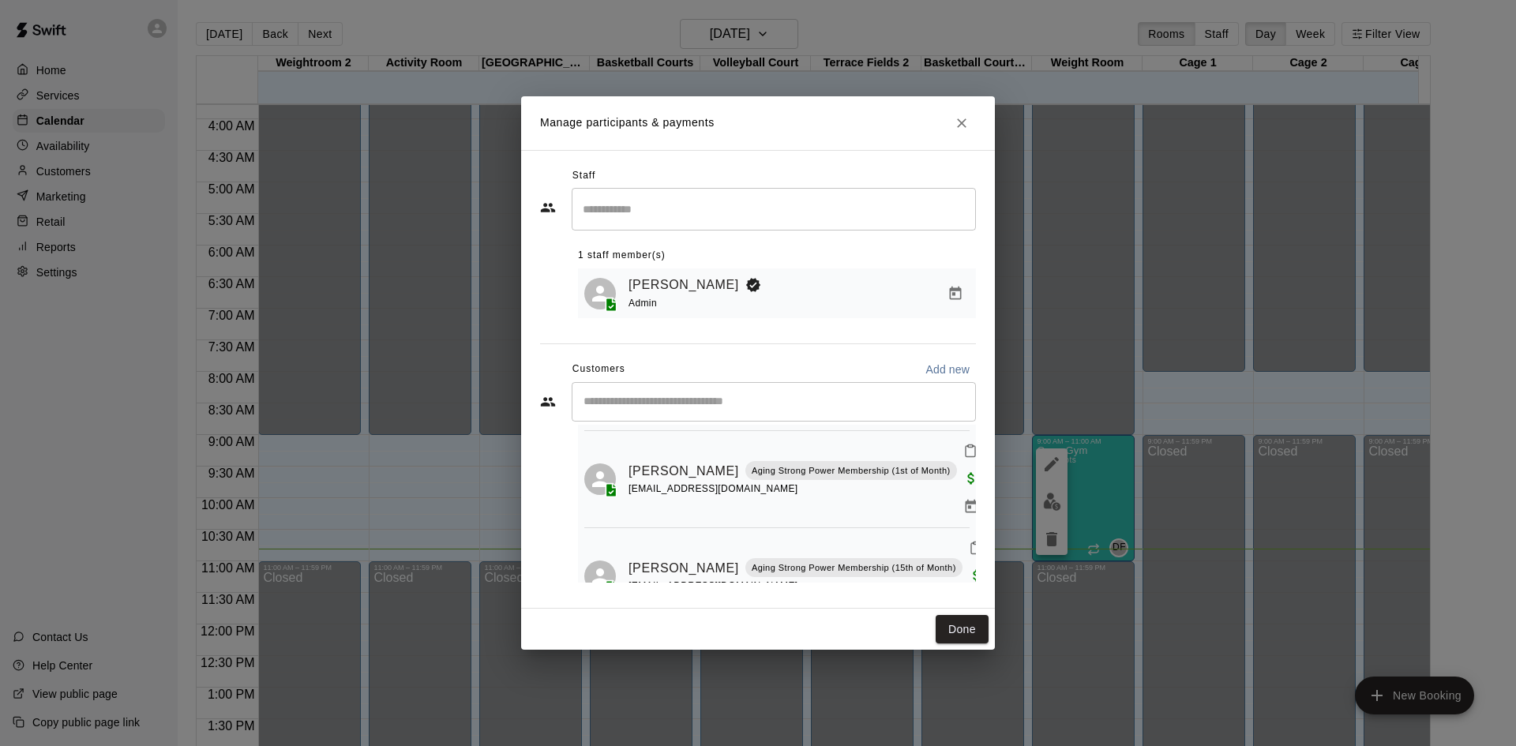
click at [719, 399] on input "Start typing to search customers..." at bounding box center [774, 402] width 390 height 16
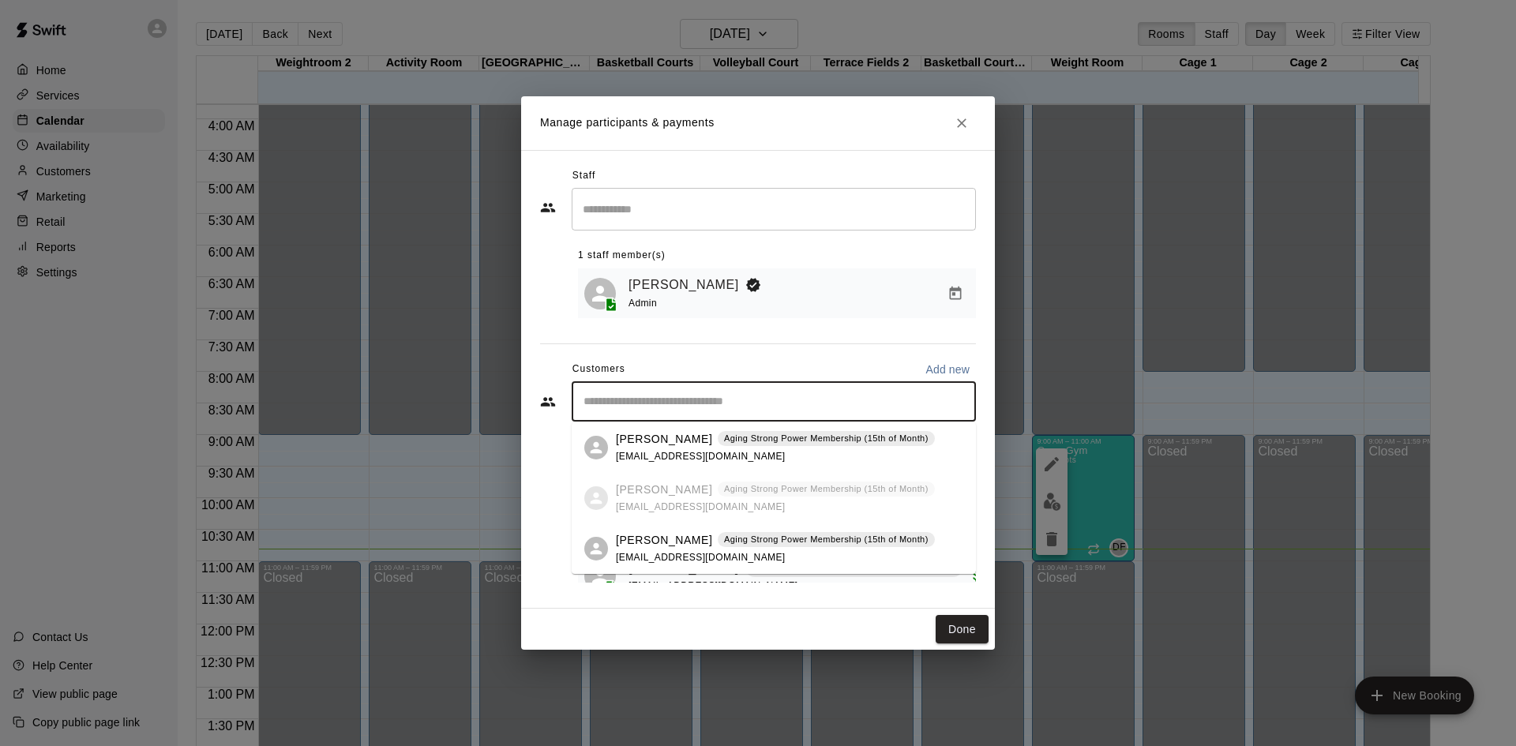
click at [741, 443] on p "Aging Strong Power Membership (15th of Month)" at bounding box center [826, 438] width 205 height 13
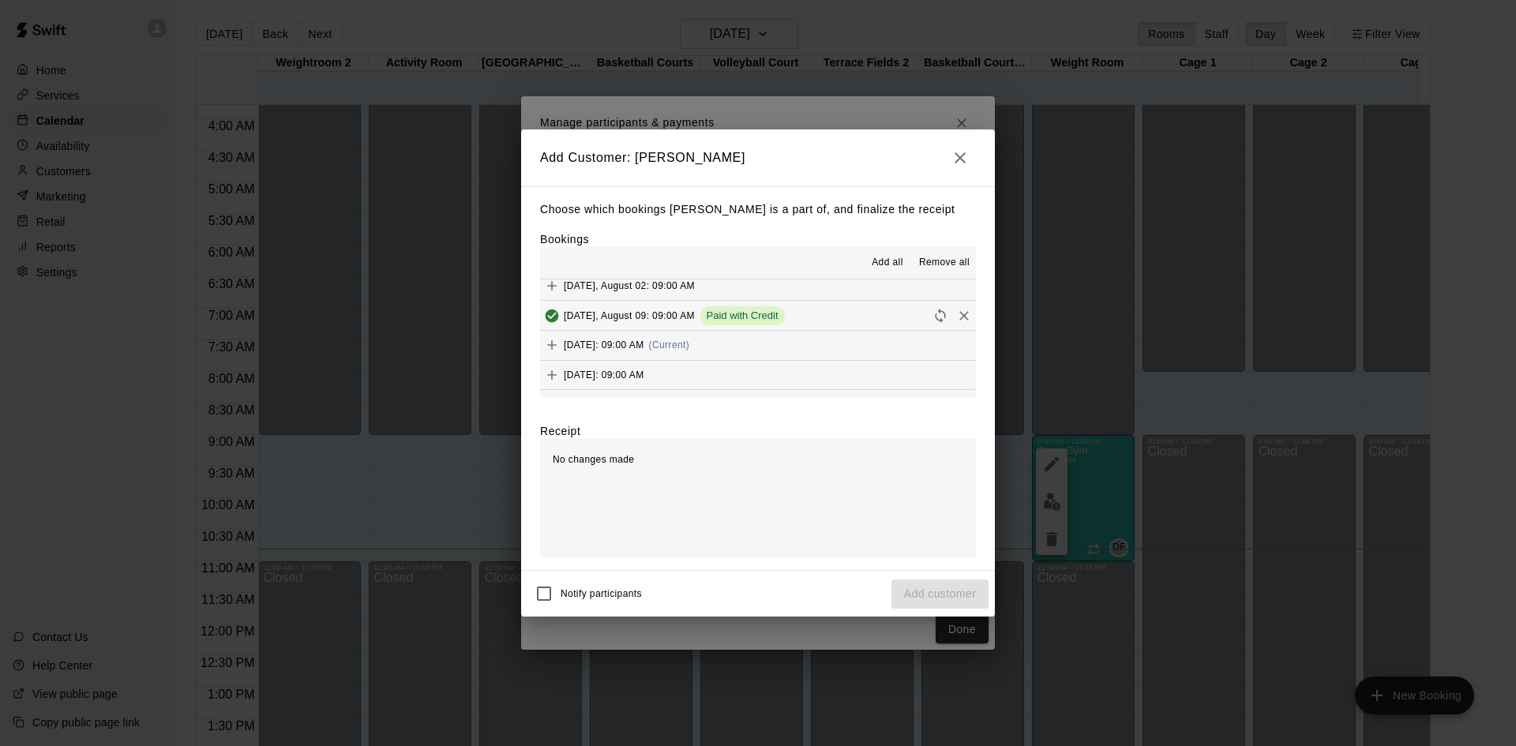
scroll to position [711, 0]
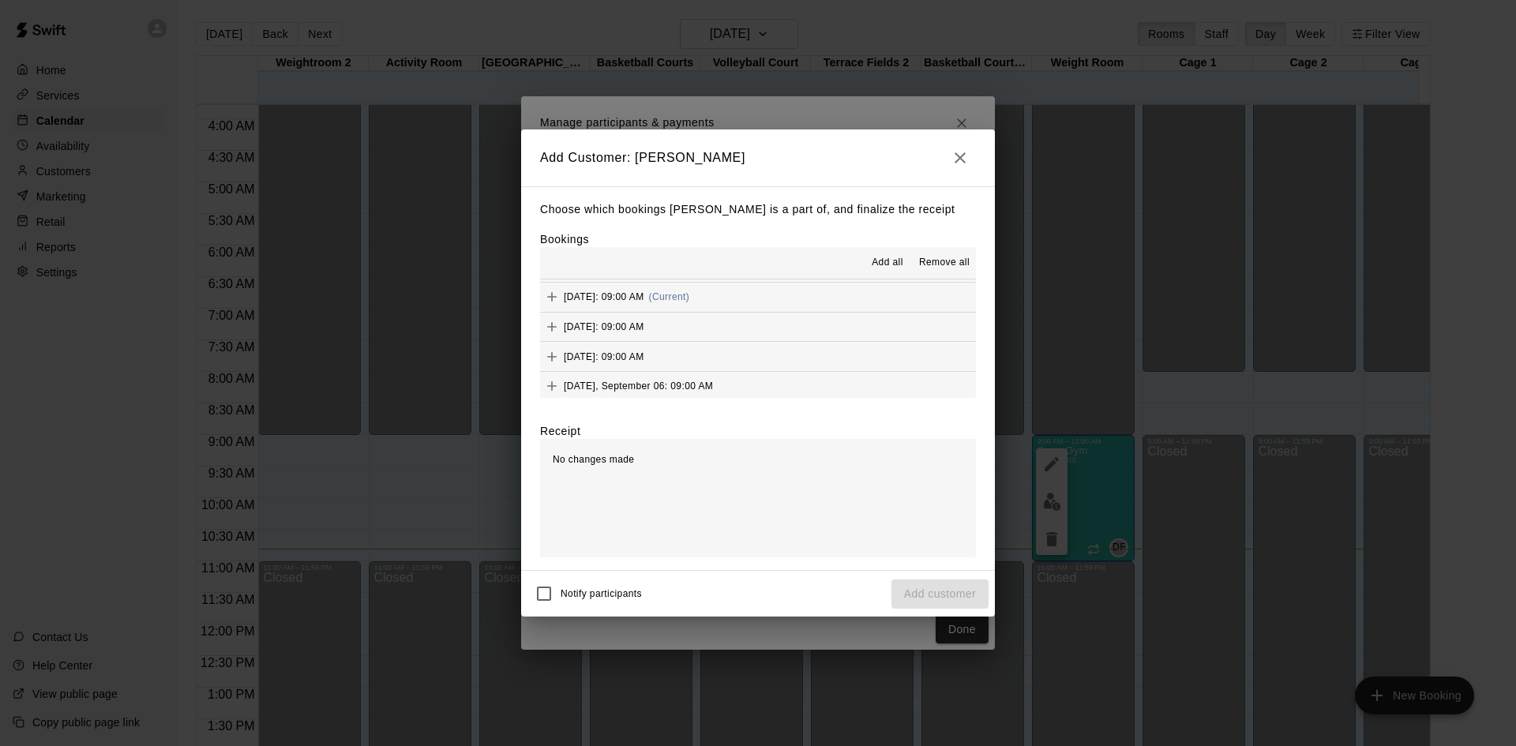
click at [690, 298] on span "(Current)" at bounding box center [669, 296] width 41 height 11
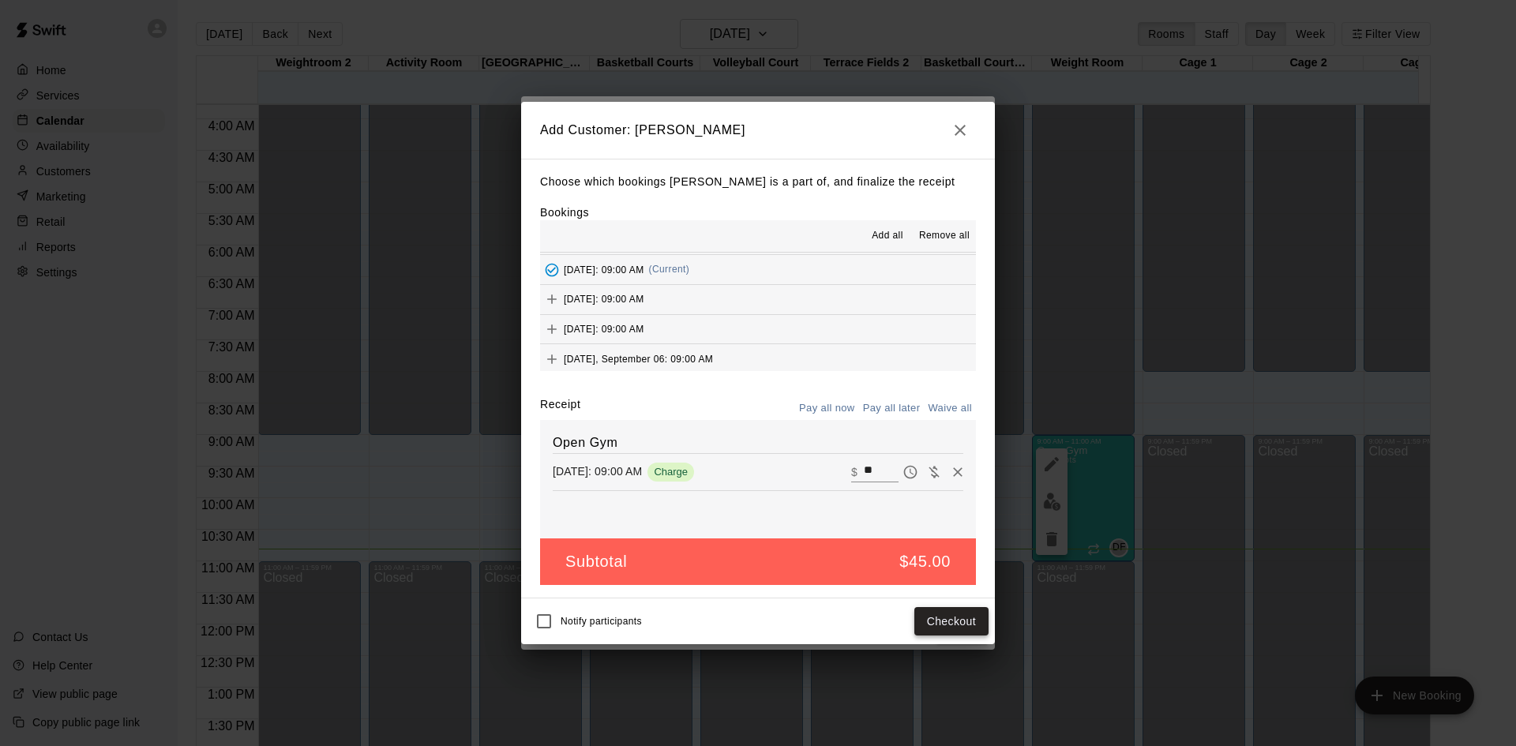
click at [960, 622] on button "Checkout" at bounding box center [951, 621] width 74 height 29
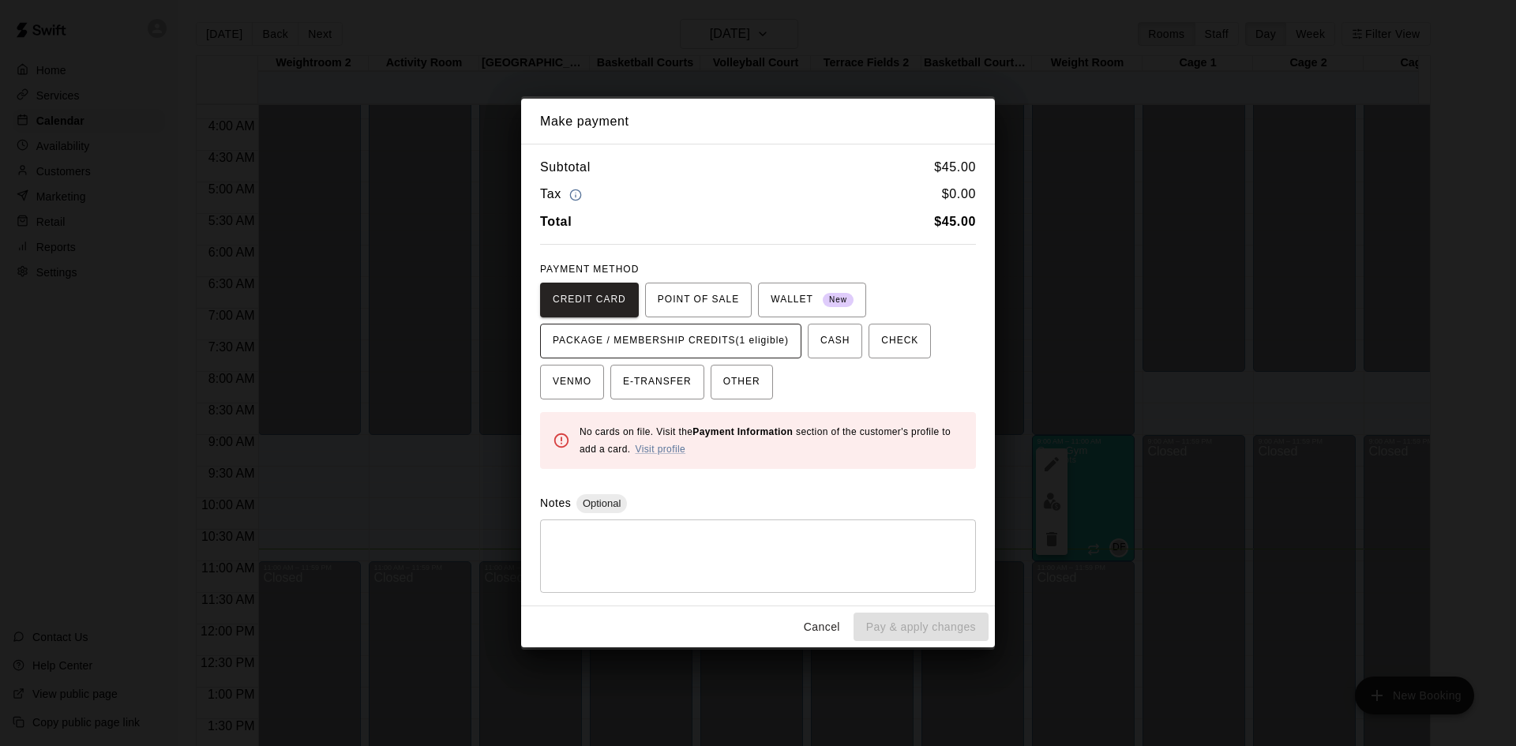
click at [730, 339] on span "PACKAGE / MEMBERSHIP CREDITS (1 eligible)" at bounding box center [671, 340] width 236 height 25
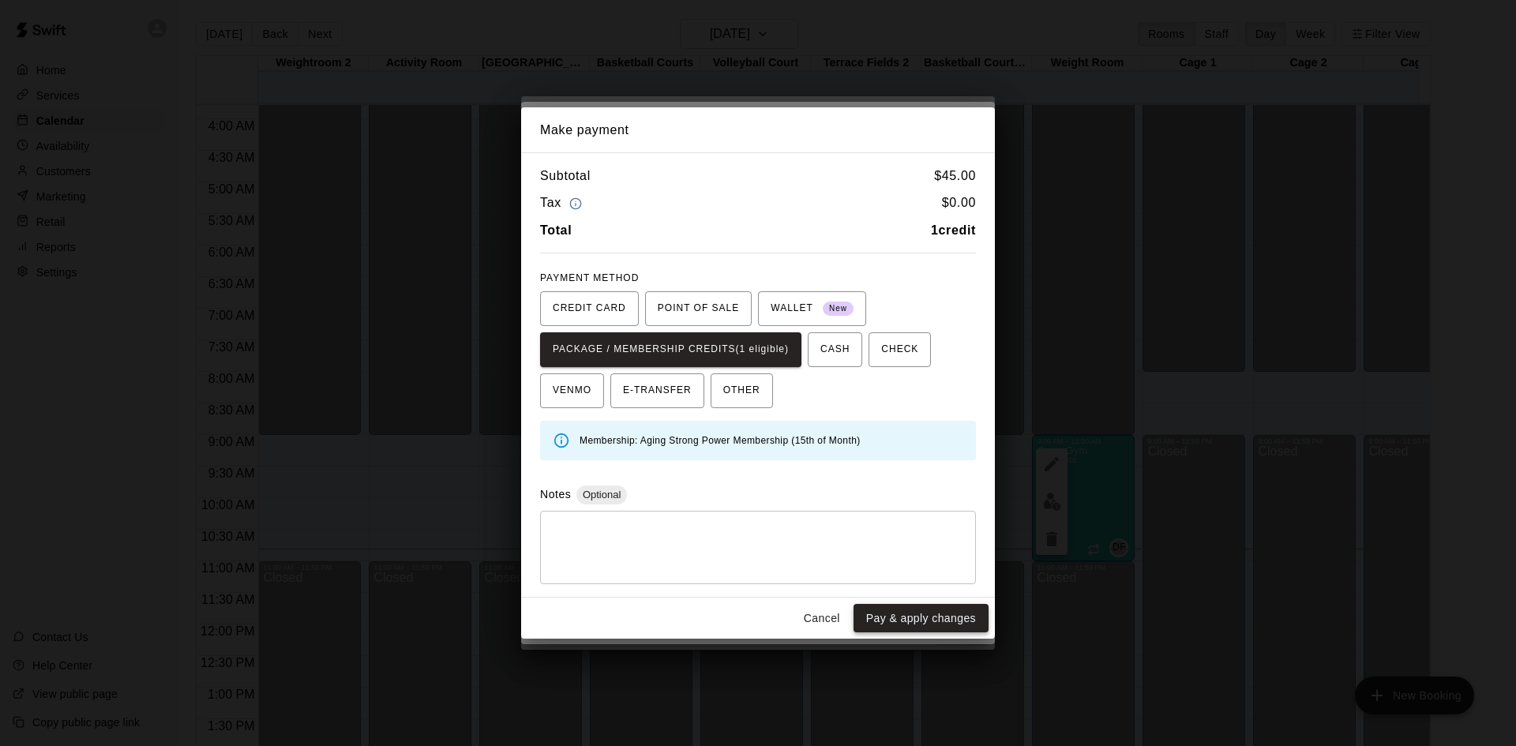
click at [908, 614] on button "Pay & apply changes" at bounding box center [921, 618] width 135 height 29
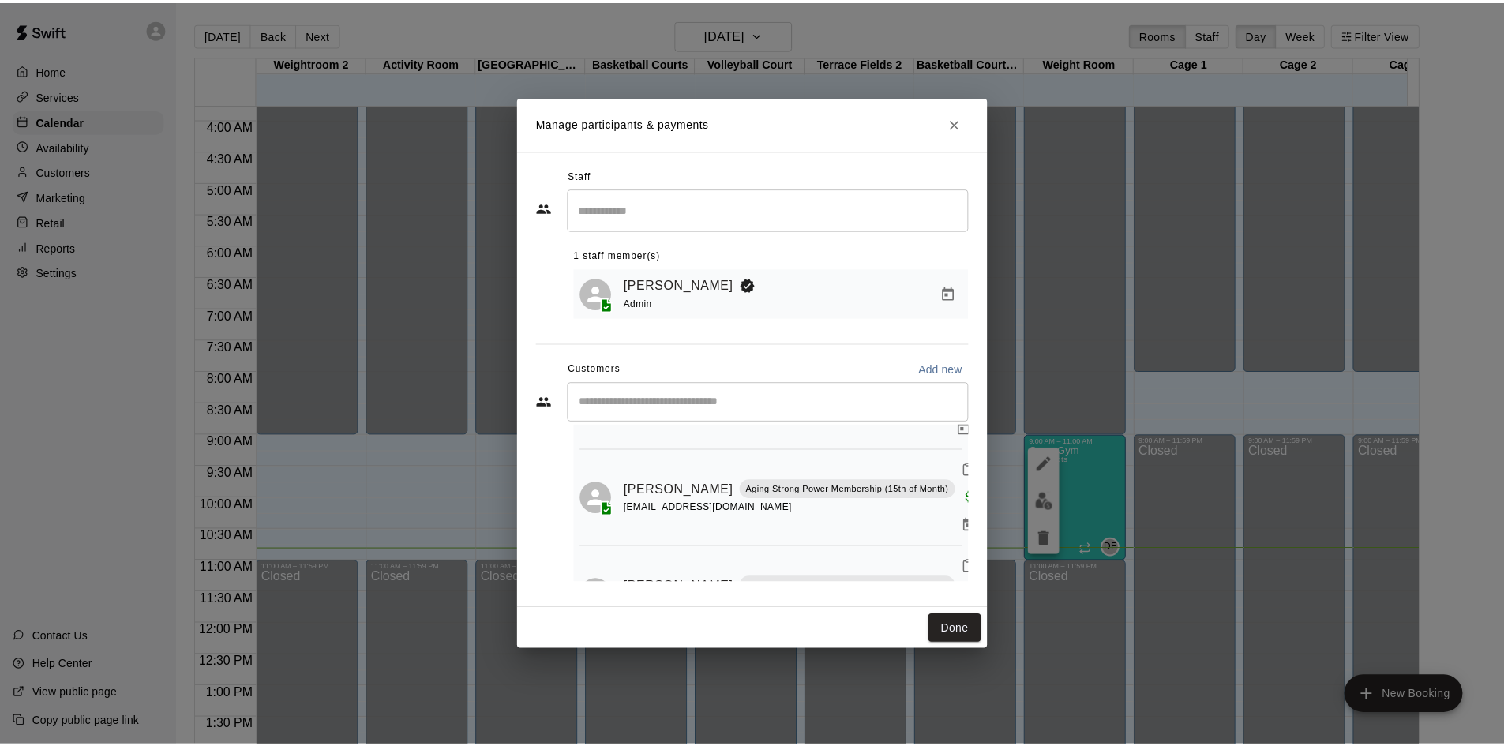
scroll to position [226, 0]
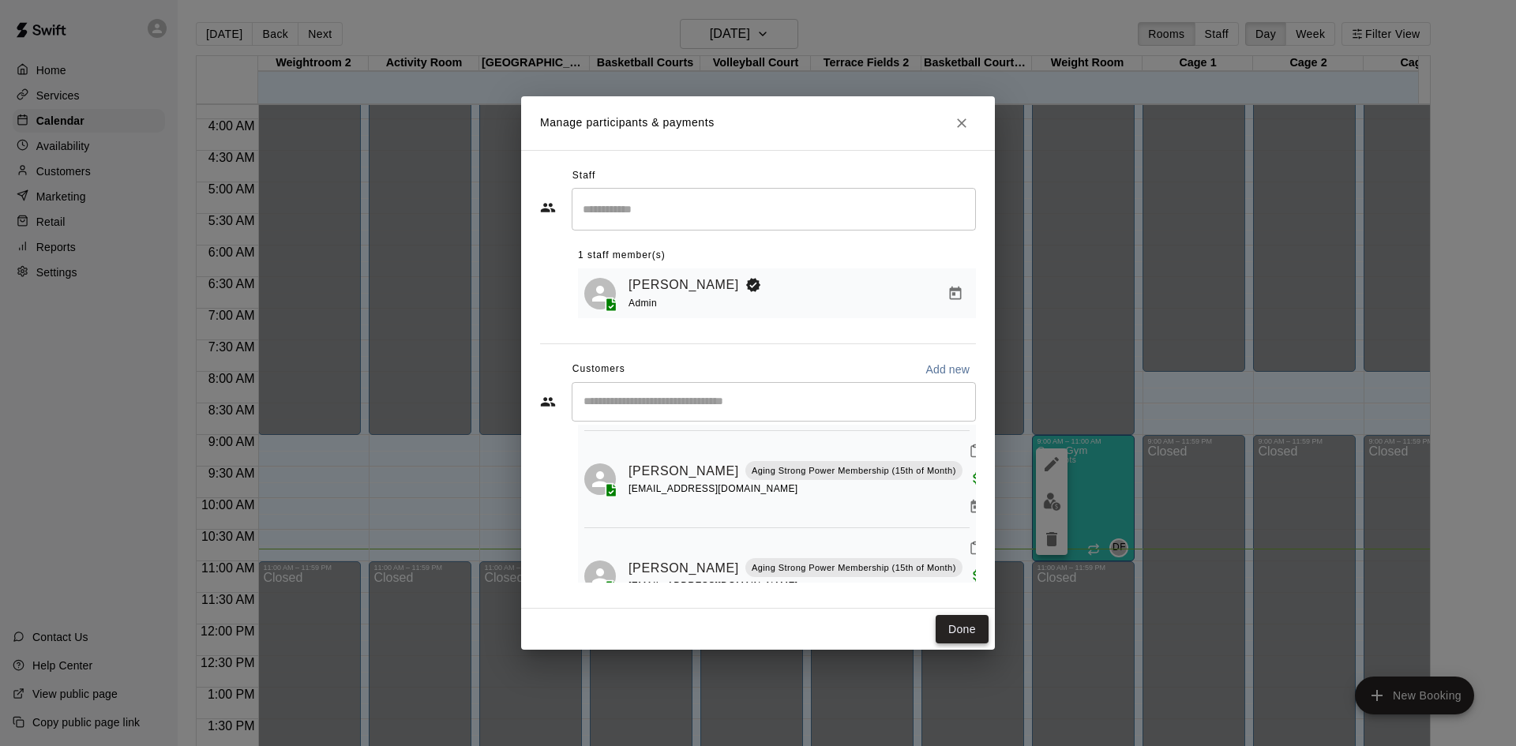
click at [949, 629] on button "Done" at bounding box center [962, 629] width 53 height 29
